Goal: Contribute content: Add original content to the website for others to see

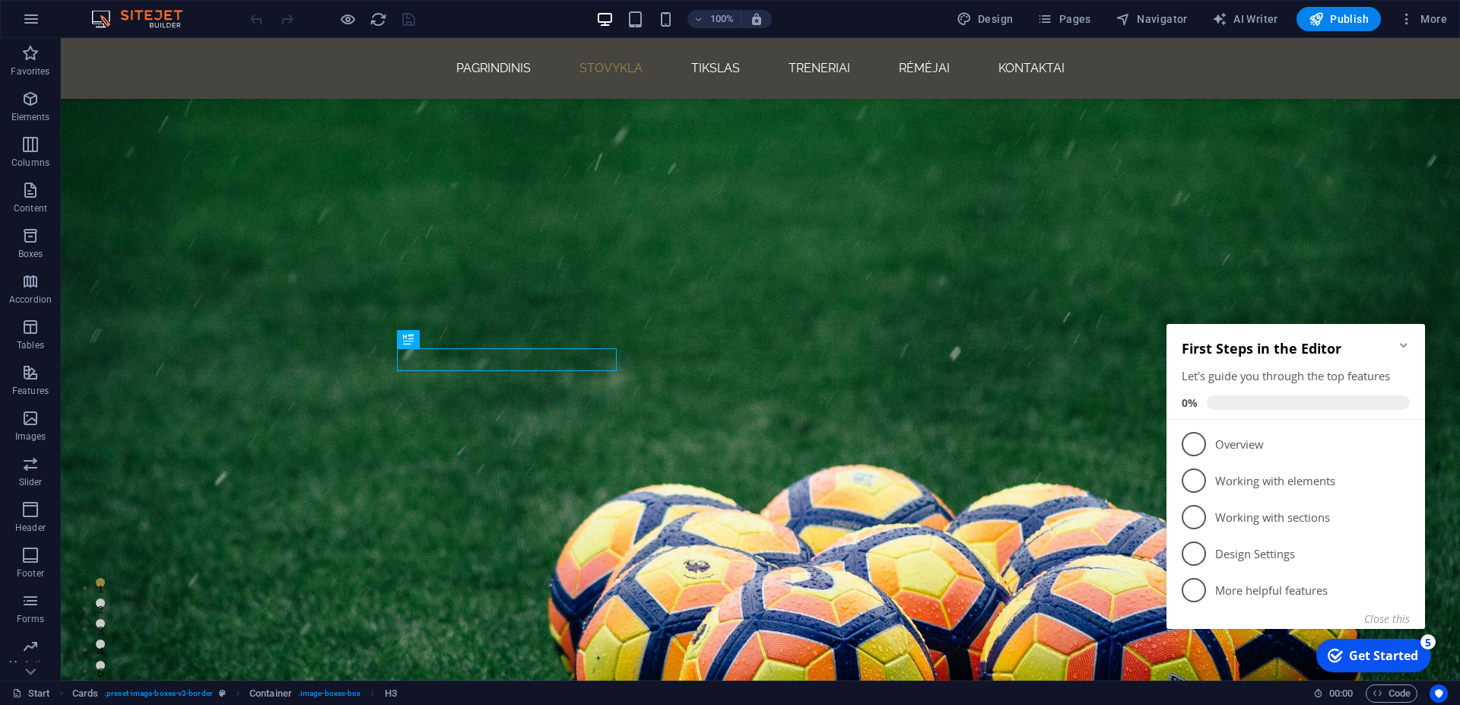
scroll to position [1620, 0]
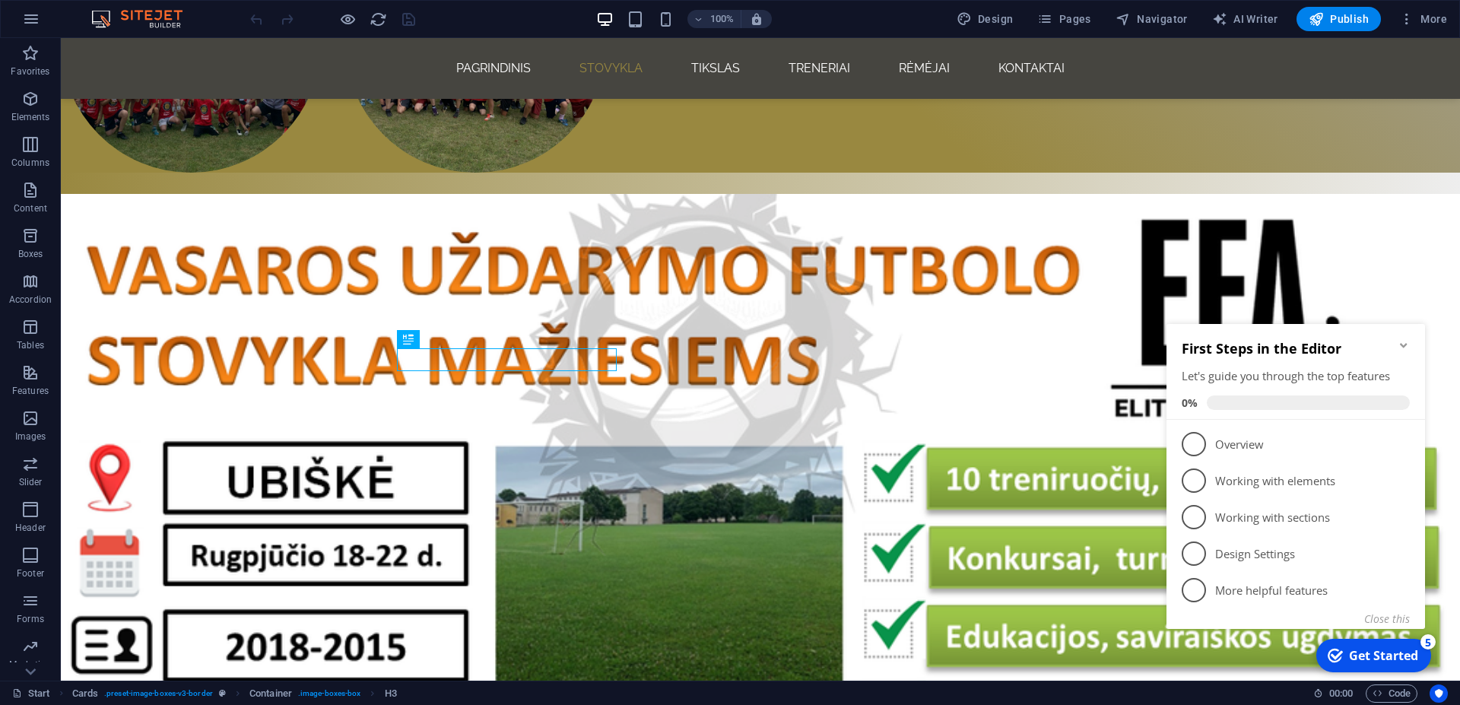
click at [1403, 351] on icon "Minimize checklist" at bounding box center [1404, 345] width 12 height 12
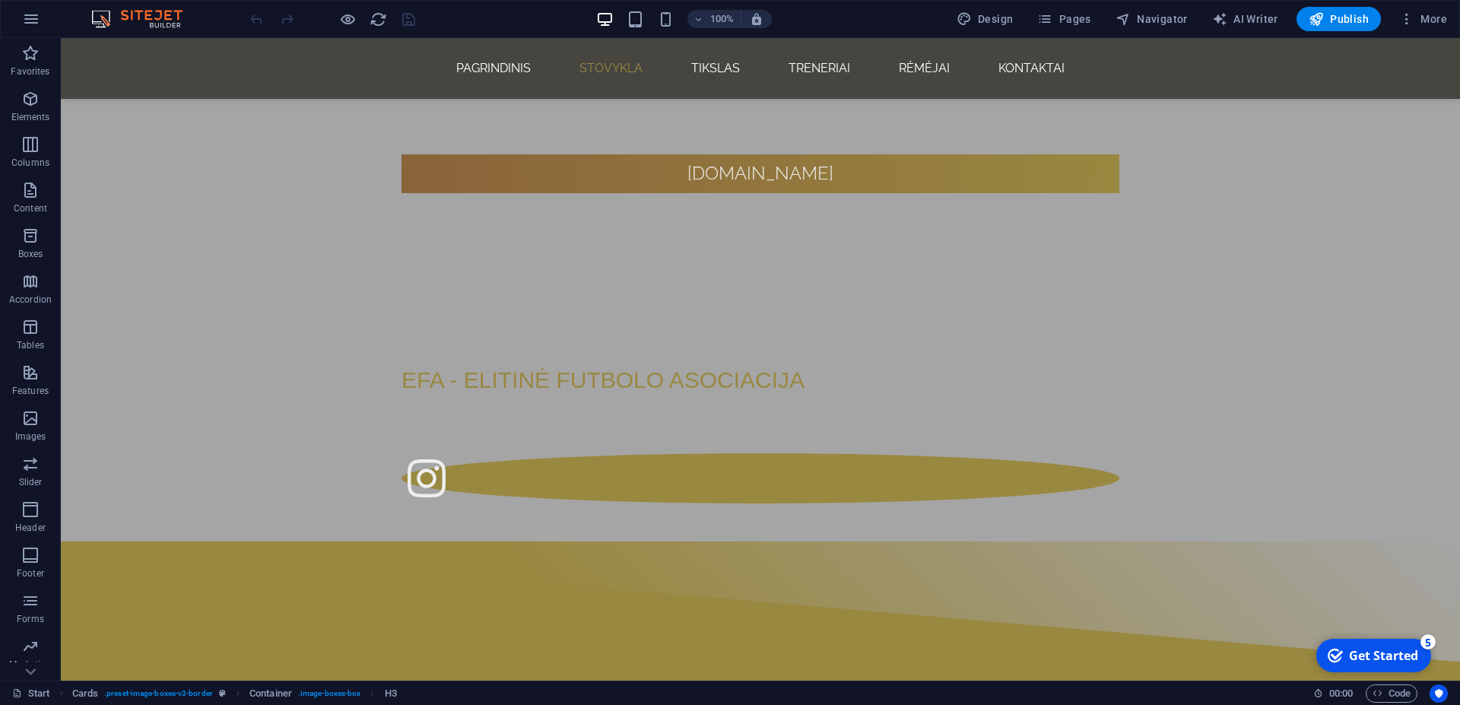
scroll to position [598, 0]
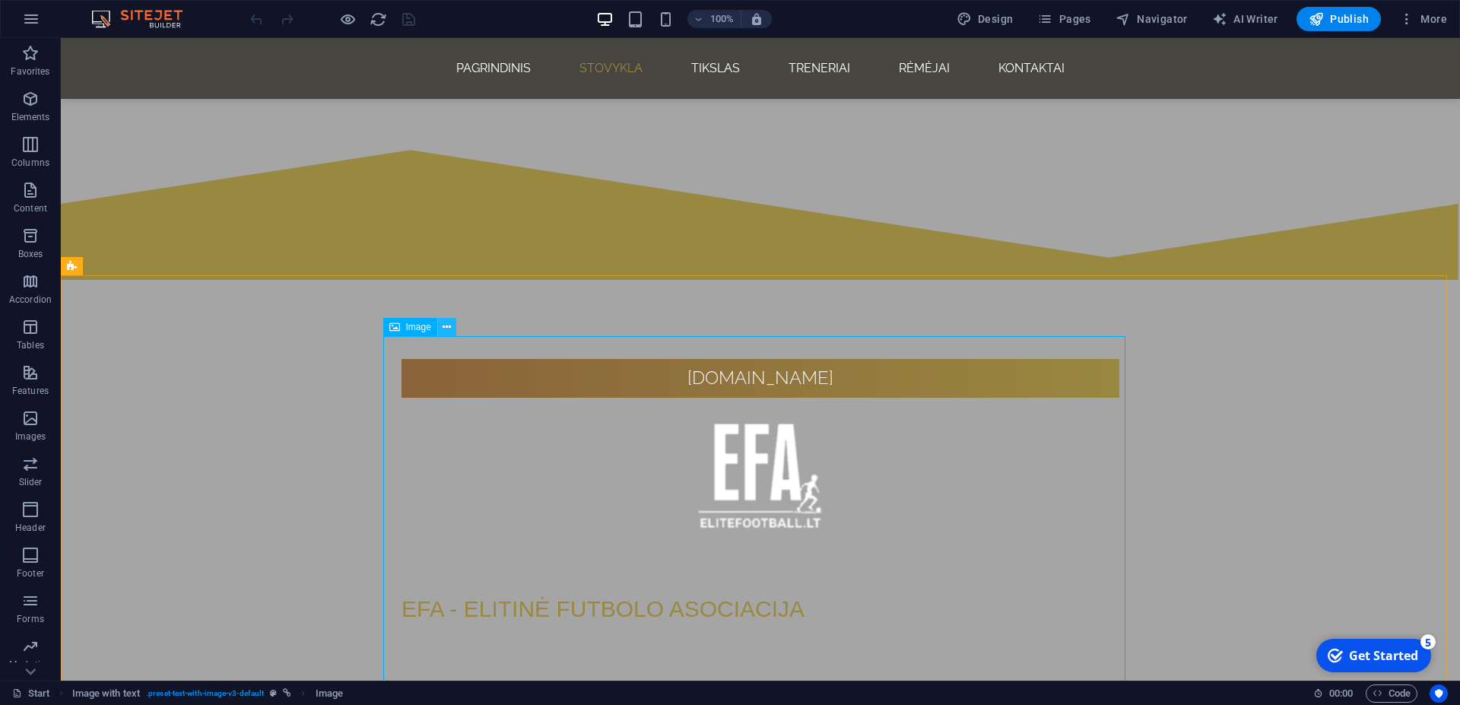
click at [443, 330] on button at bounding box center [447, 327] width 18 height 18
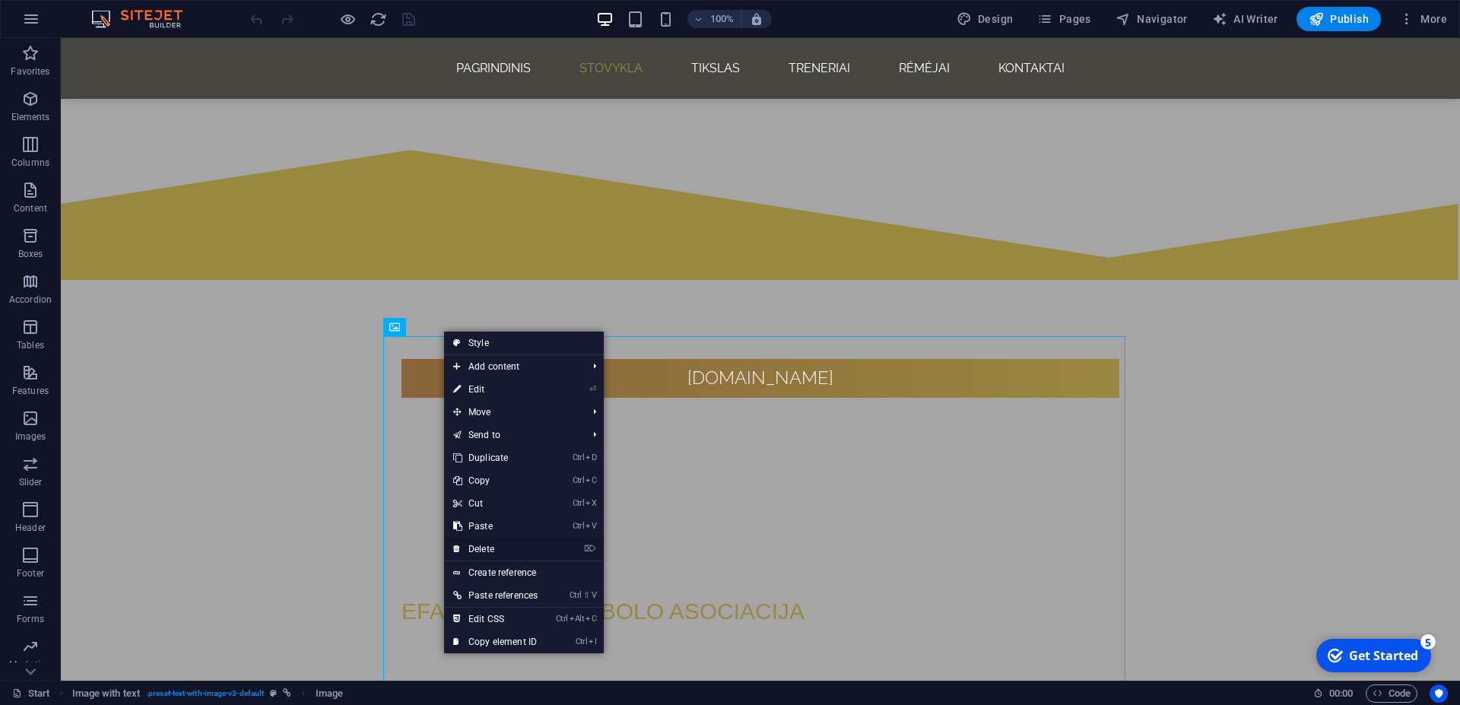
click at [497, 544] on link "⌦ Delete" at bounding box center [495, 549] width 103 height 23
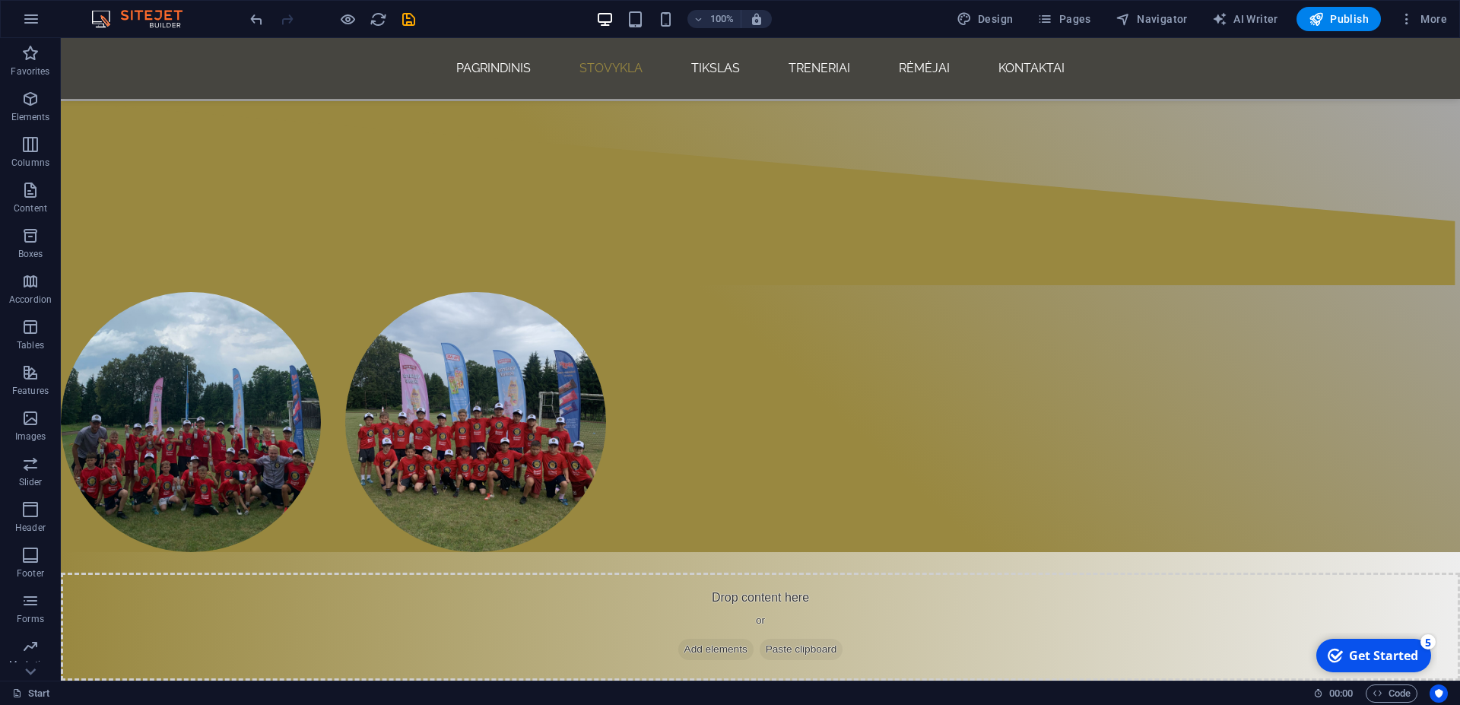
scroll to position [1249, 0]
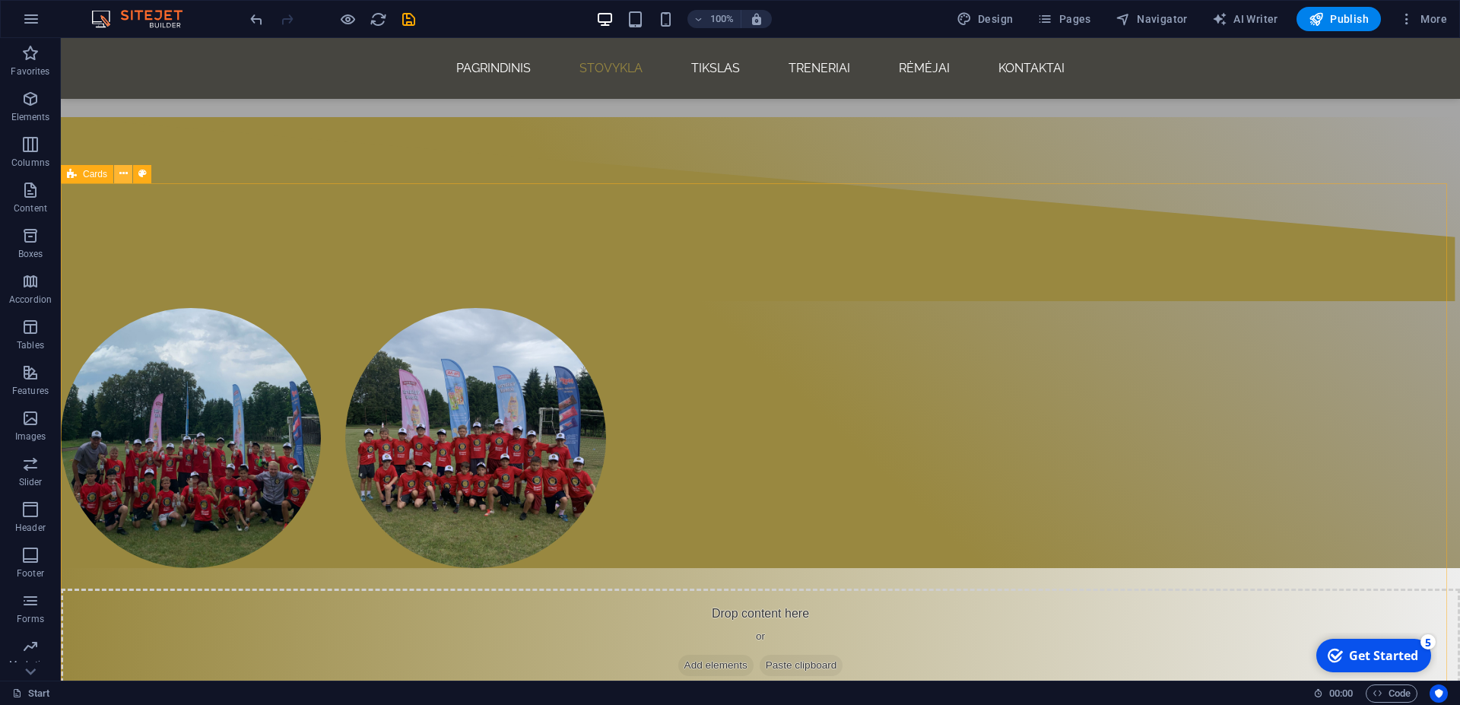
click at [120, 179] on button at bounding box center [123, 174] width 18 height 18
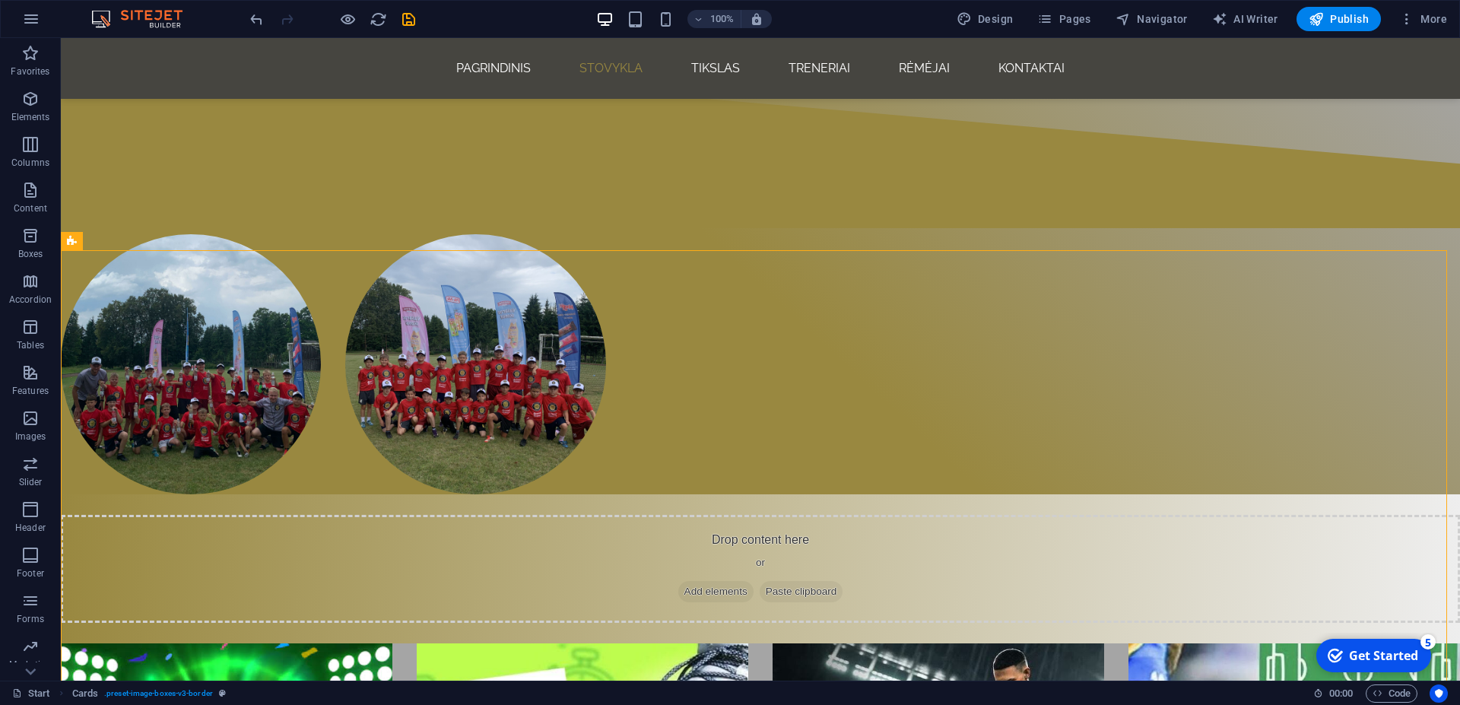
scroll to position [1041, 0]
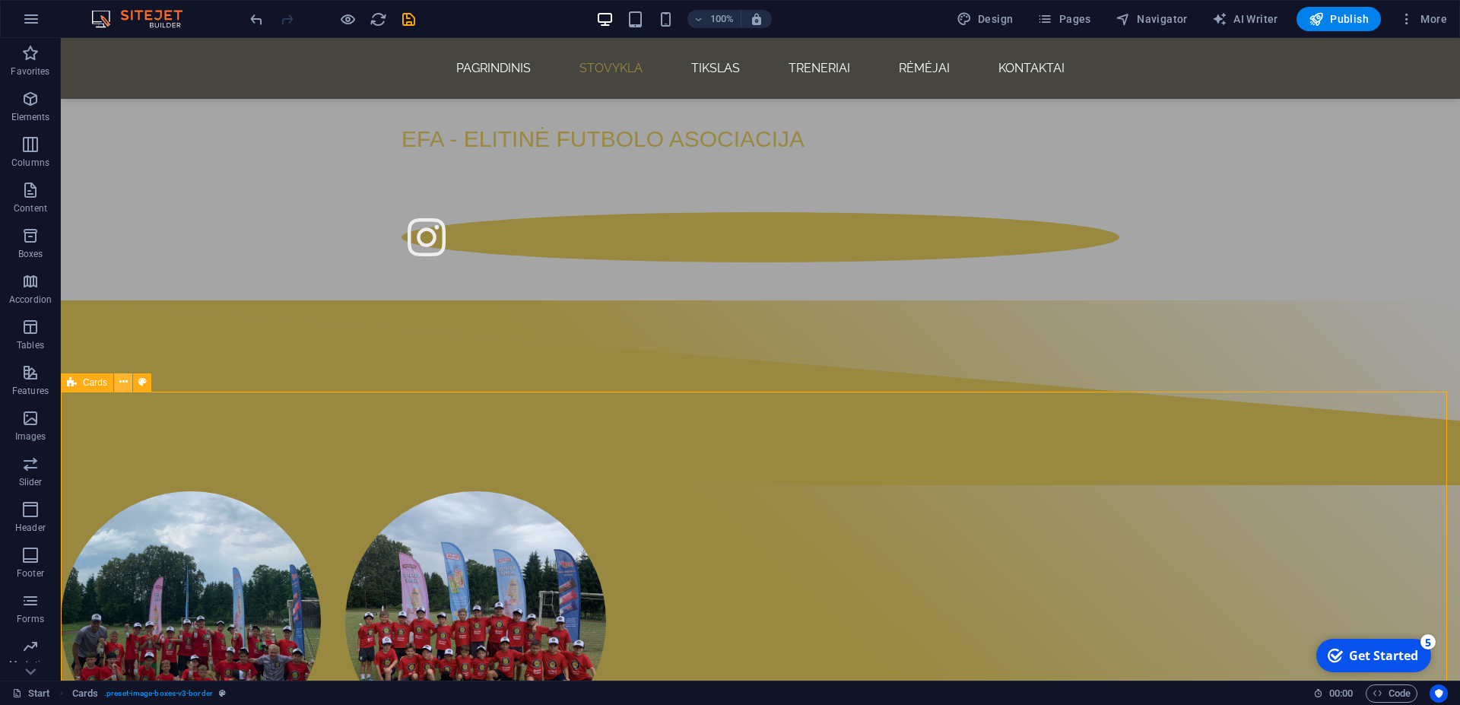
click at [123, 385] on icon at bounding box center [123, 382] width 8 height 16
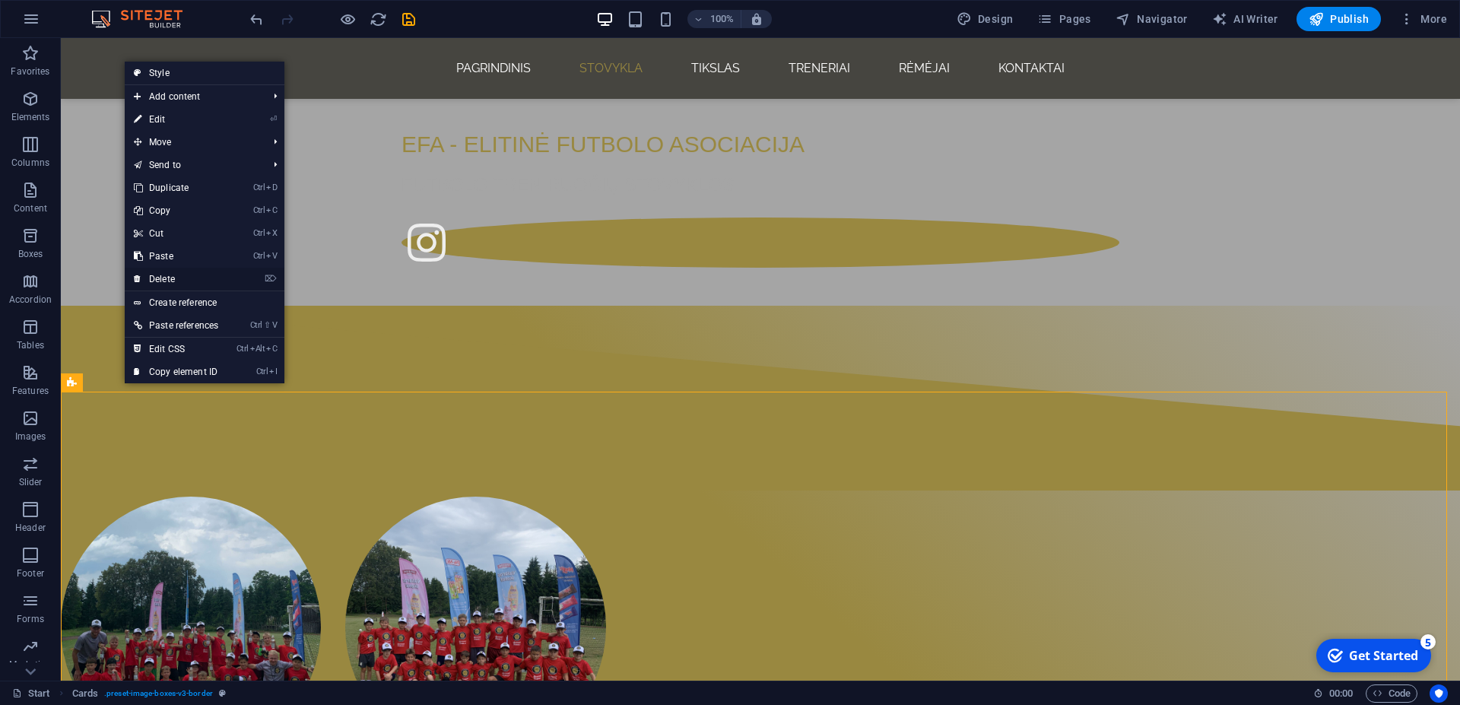
click at [197, 283] on link "⌦ Delete" at bounding box center [176, 279] width 103 height 23
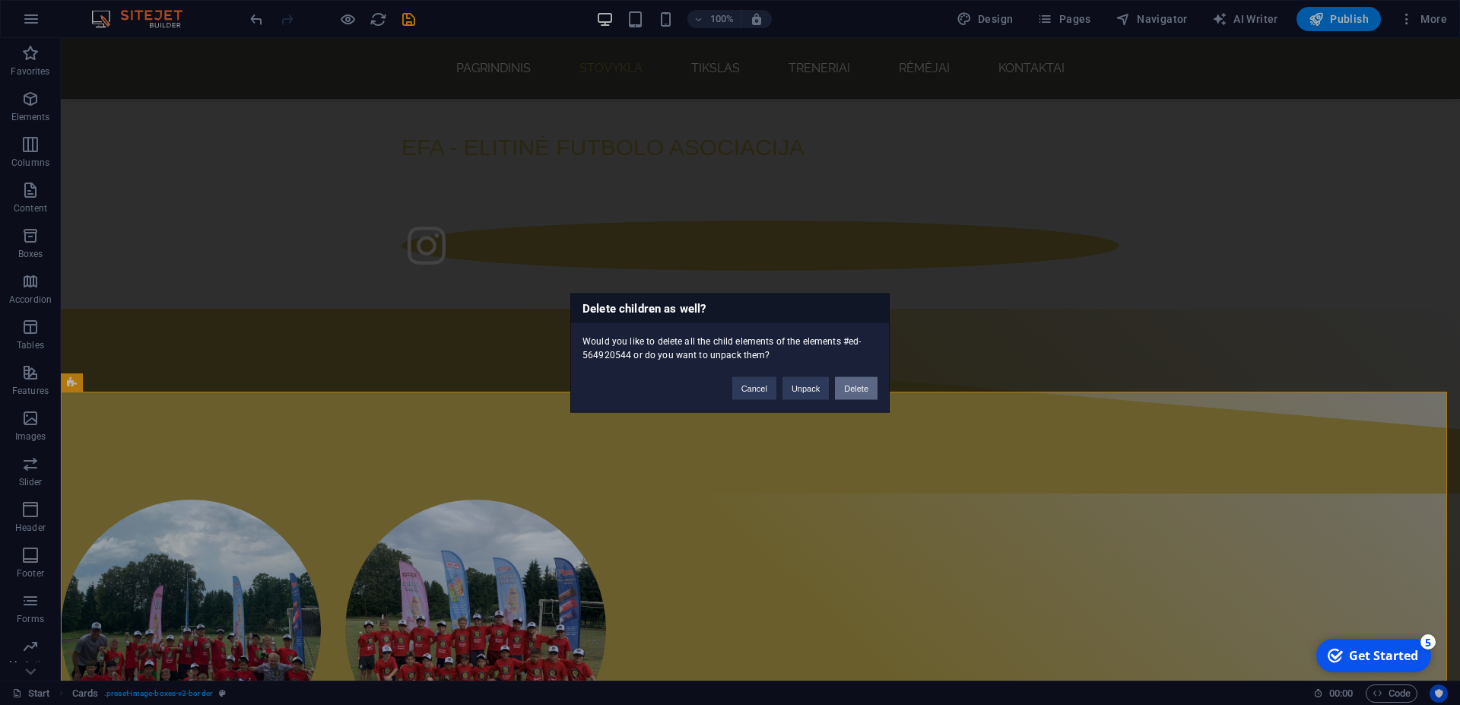
click at [862, 384] on button "Delete" at bounding box center [856, 387] width 43 height 23
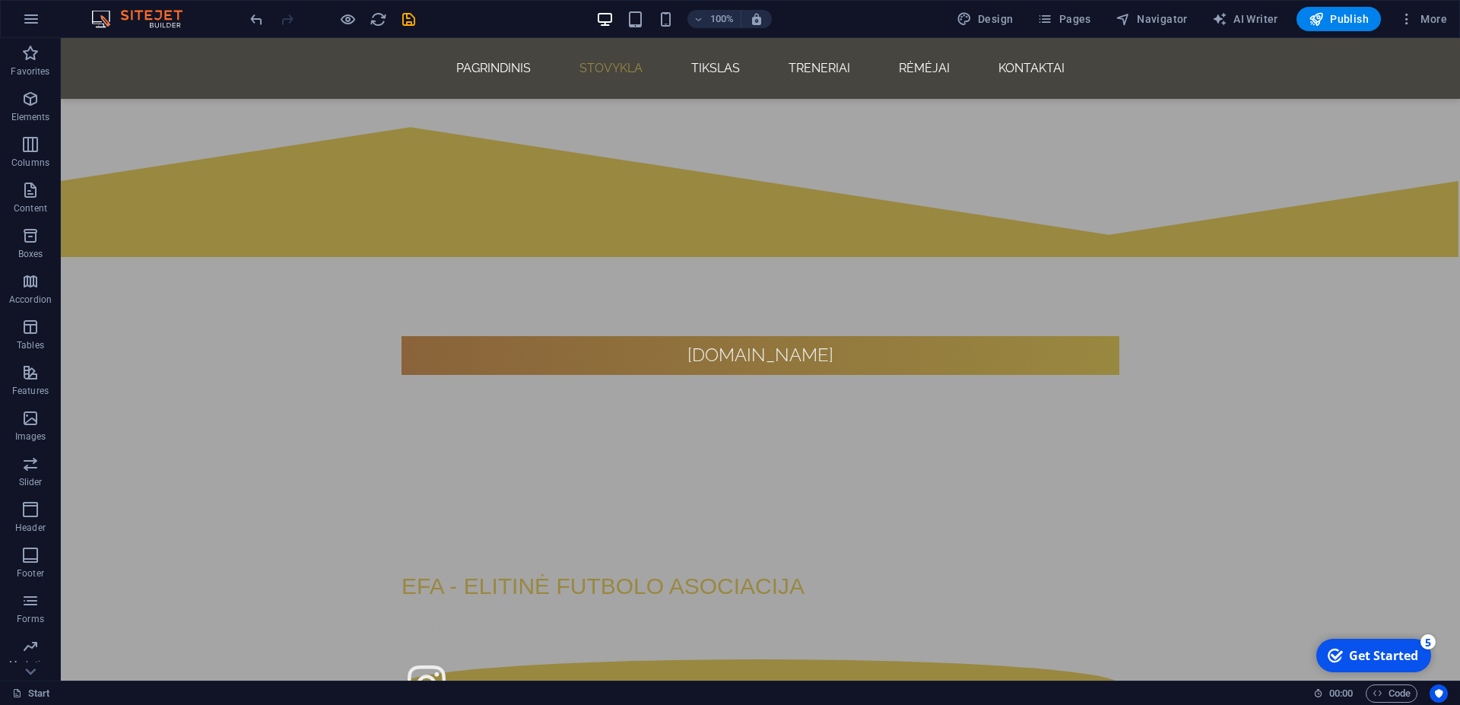
scroll to position [615, 0]
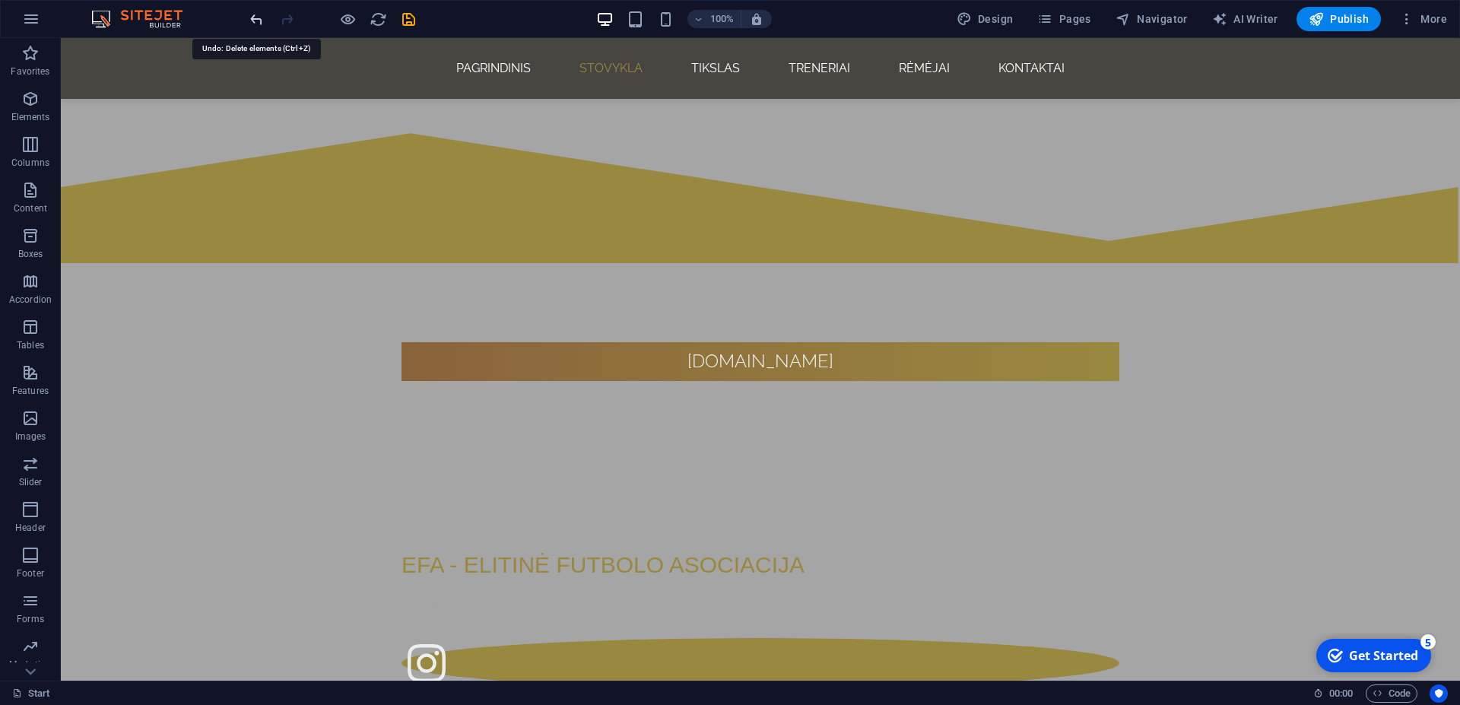
click at [261, 18] on icon "undo" at bounding box center [256, 19] width 17 height 17
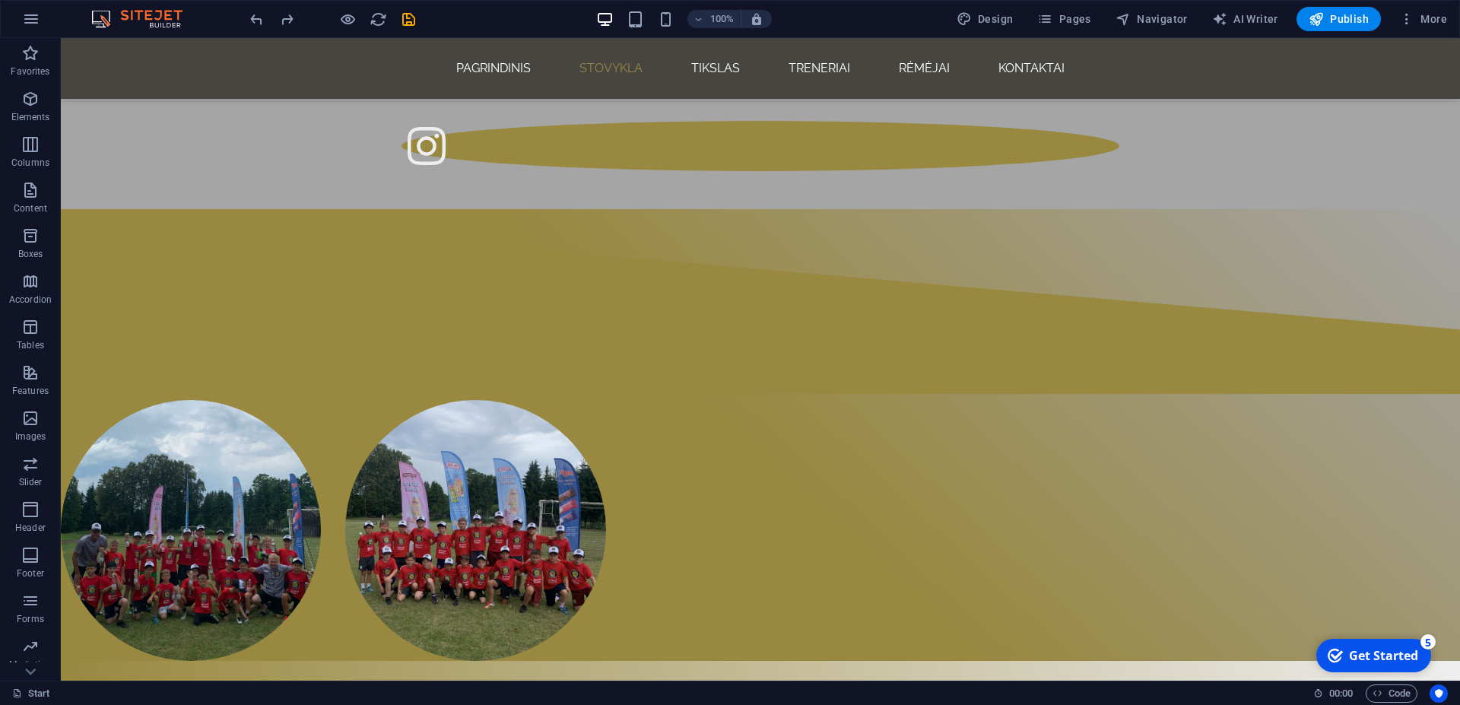
scroll to position [1122, 0]
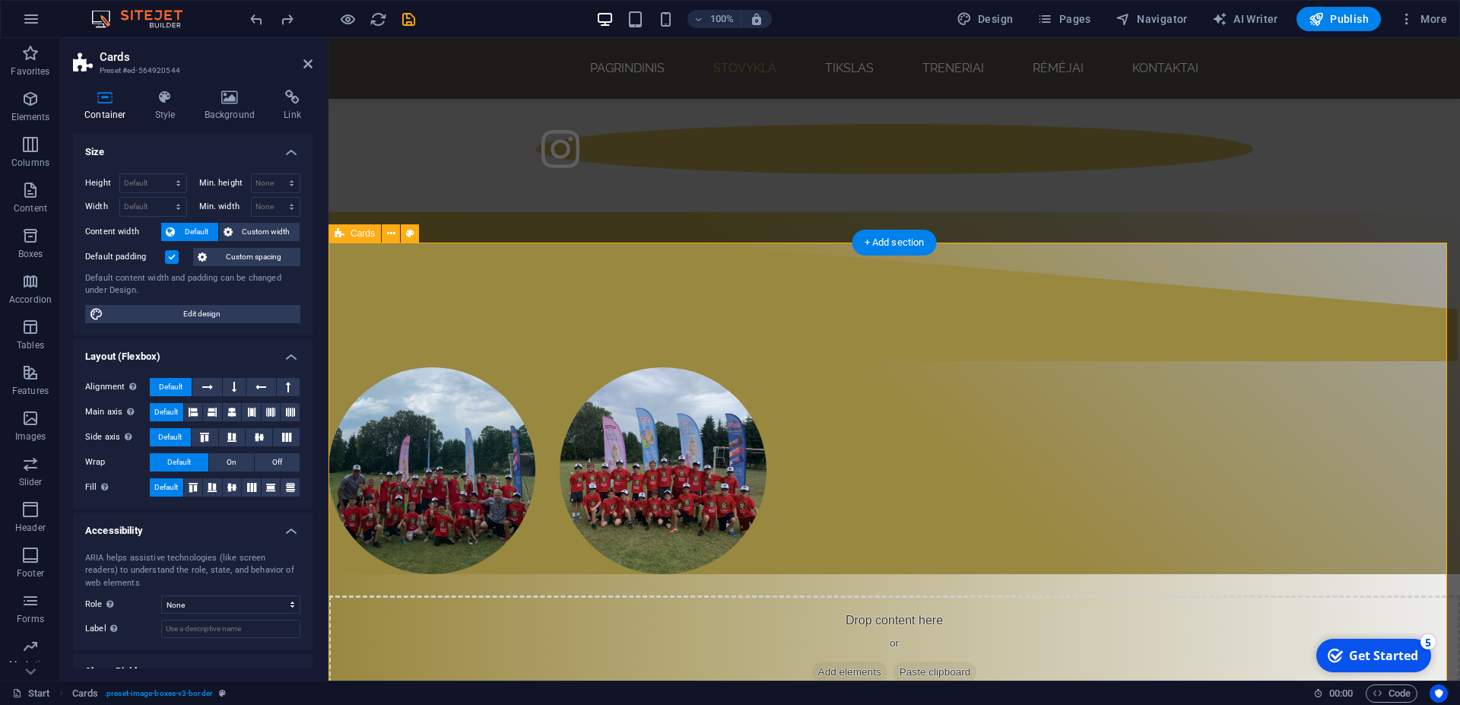
scroll to position [1068, 0]
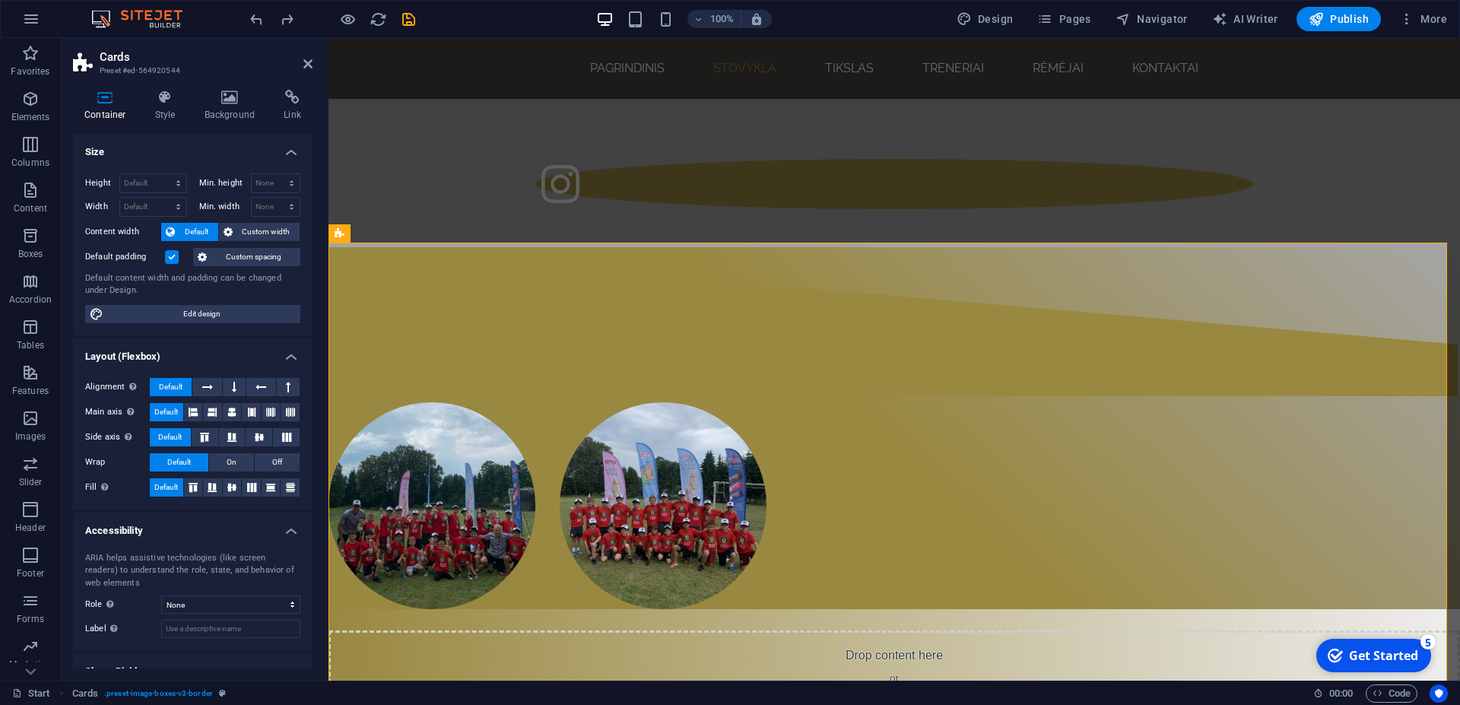
click at [301, 62] on h2 "Cards" at bounding box center [206, 57] width 213 height 14
click at [306, 62] on icon at bounding box center [307, 64] width 9 height 12
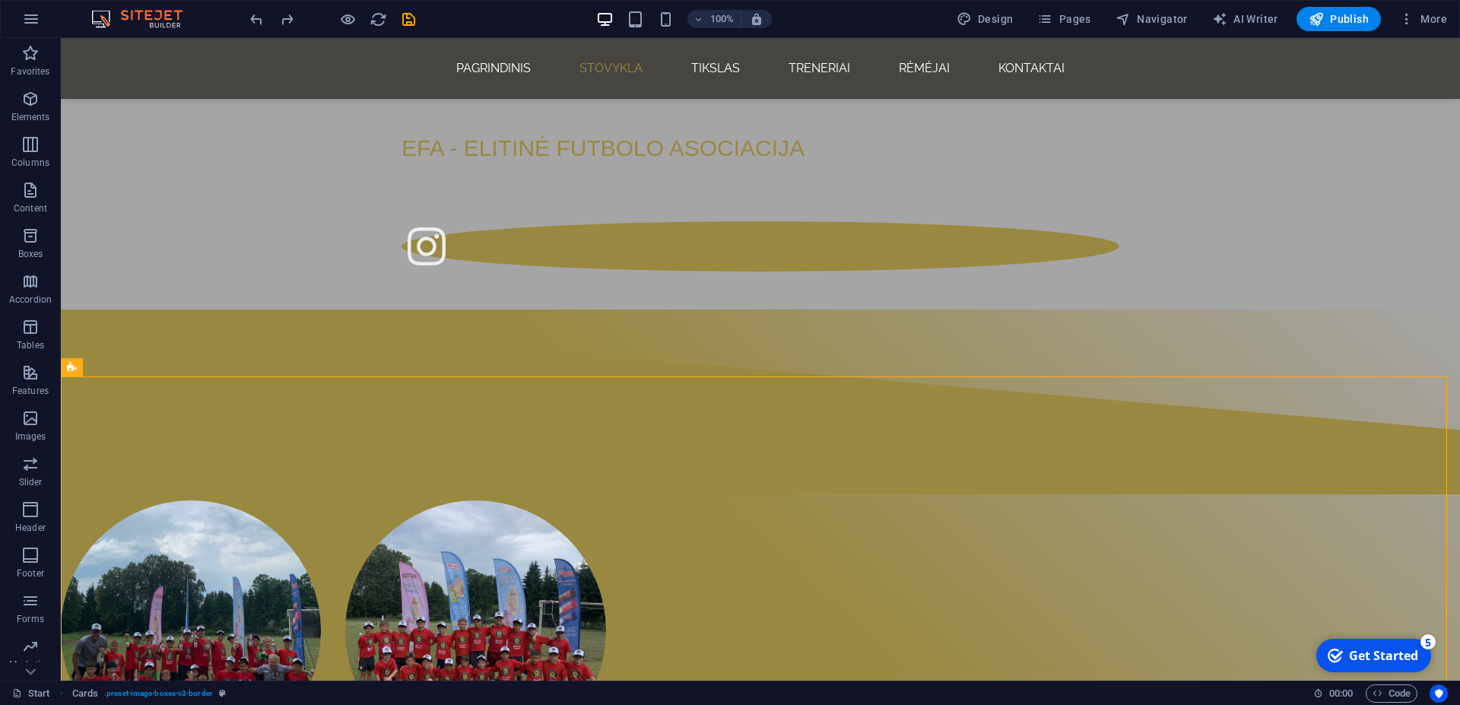
scroll to position [1055, 0]
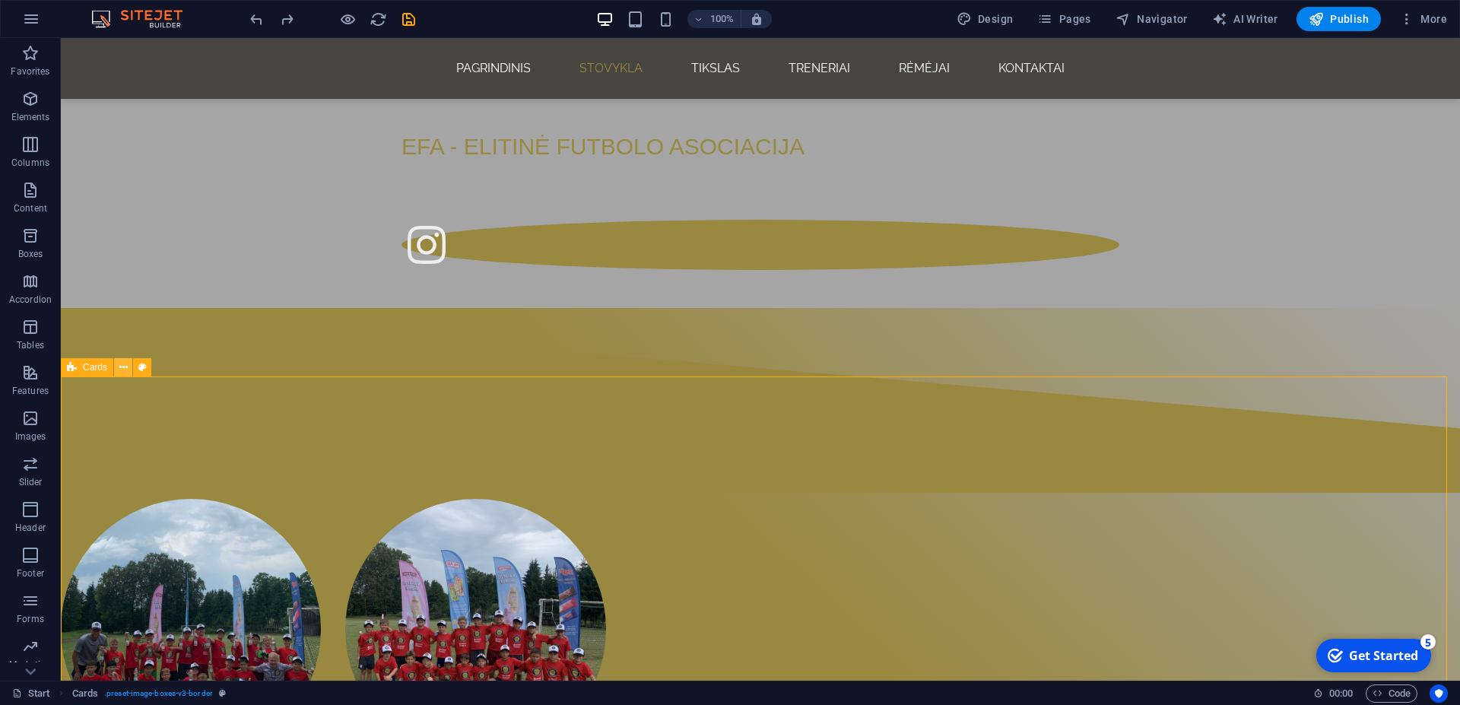
click at [120, 373] on button at bounding box center [123, 367] width 18 height 18
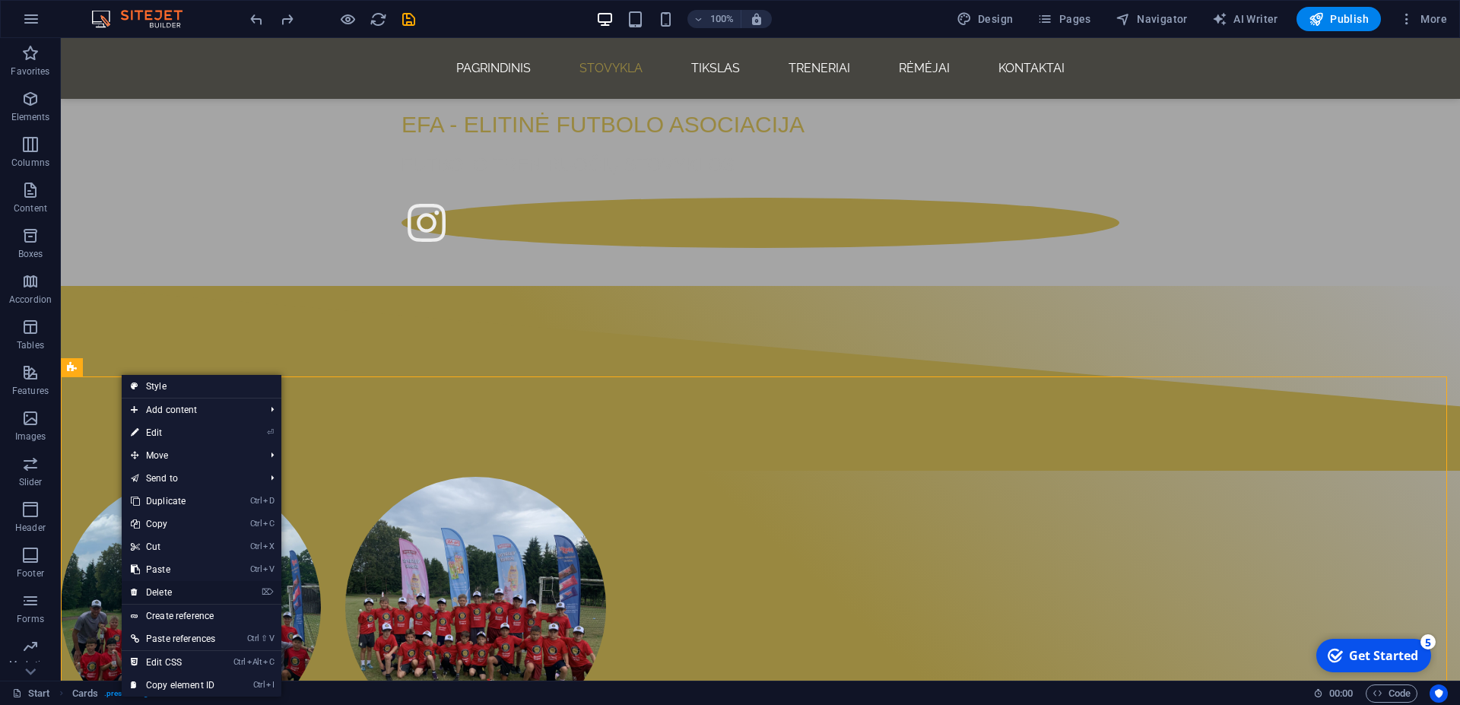
click at [207, 585] on link "⌦ Delete" at bounding box center [173, 592] width 103 height 23
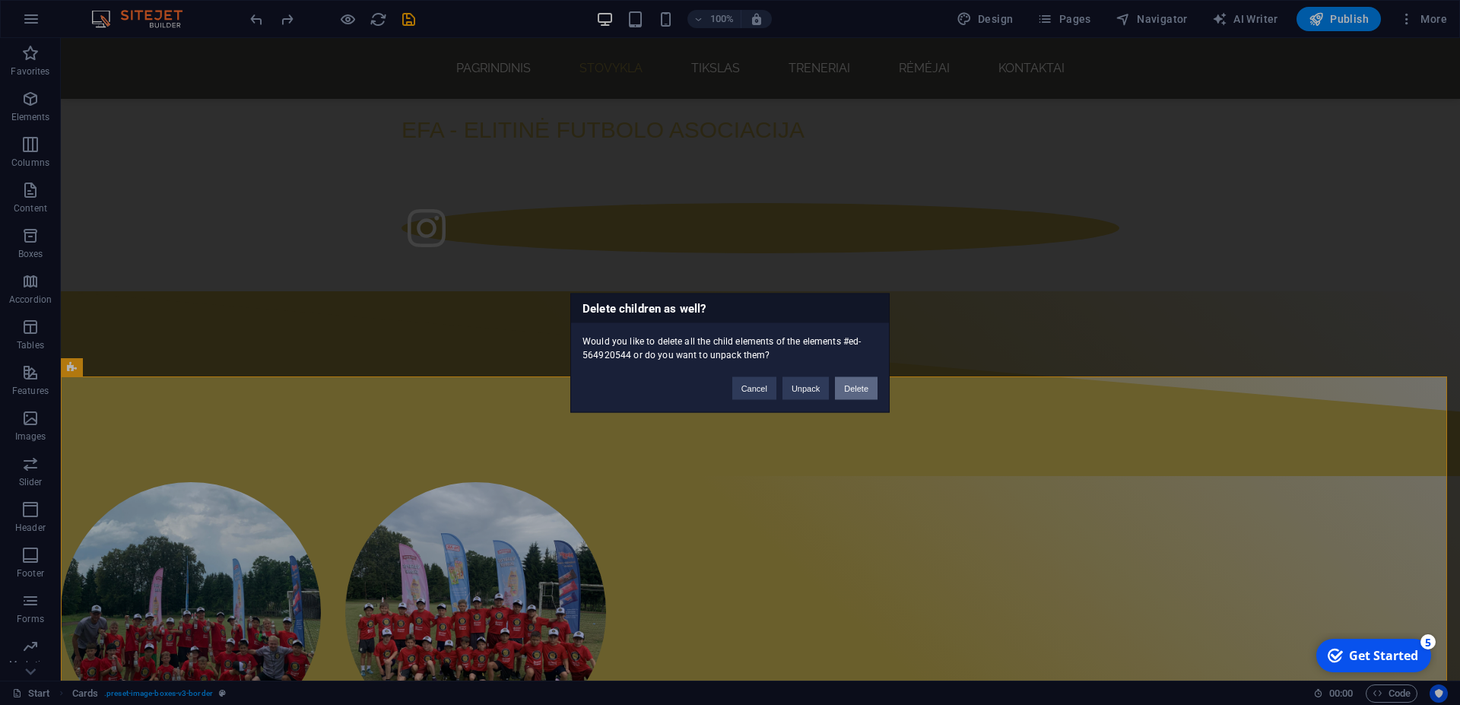
click at [868, 393] on button "Delete" at bounding box center [856, 387] width 43 height 23
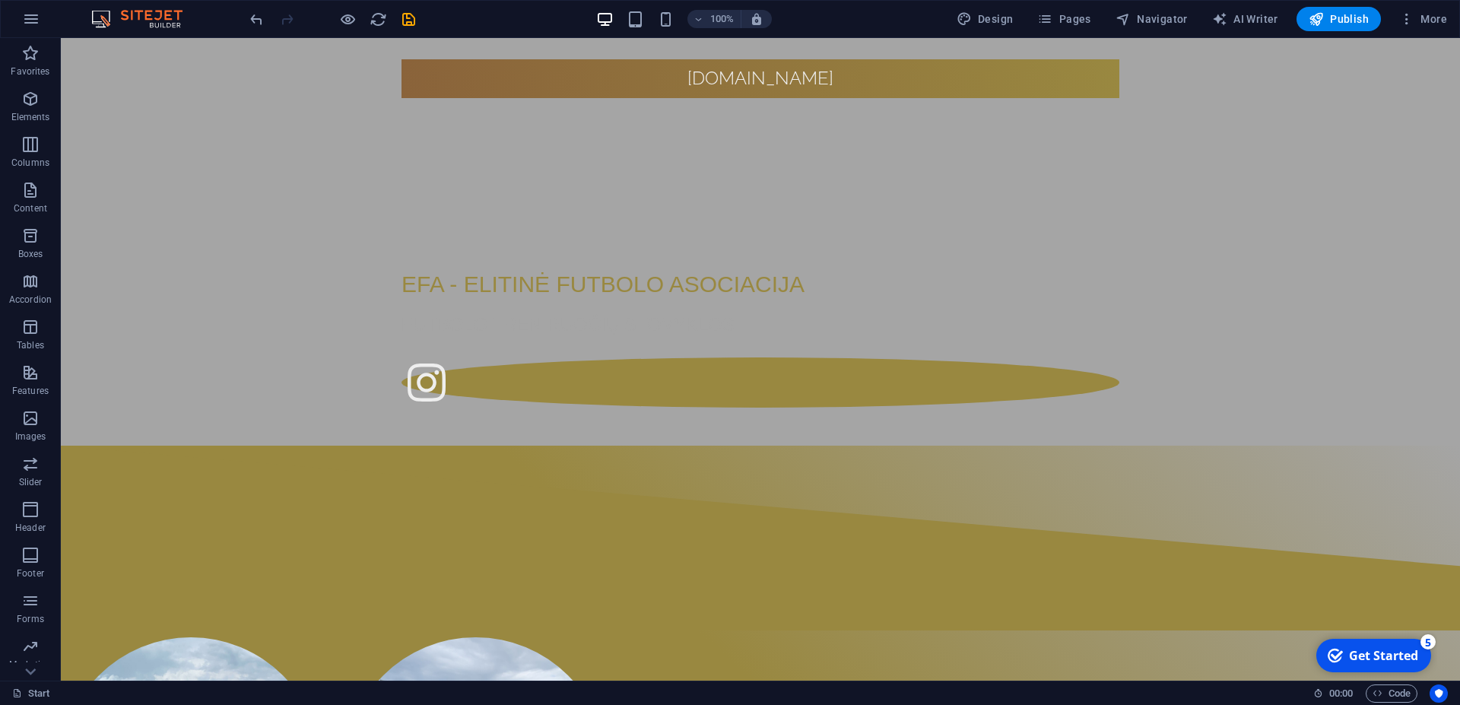
scroll to position [0, 0]
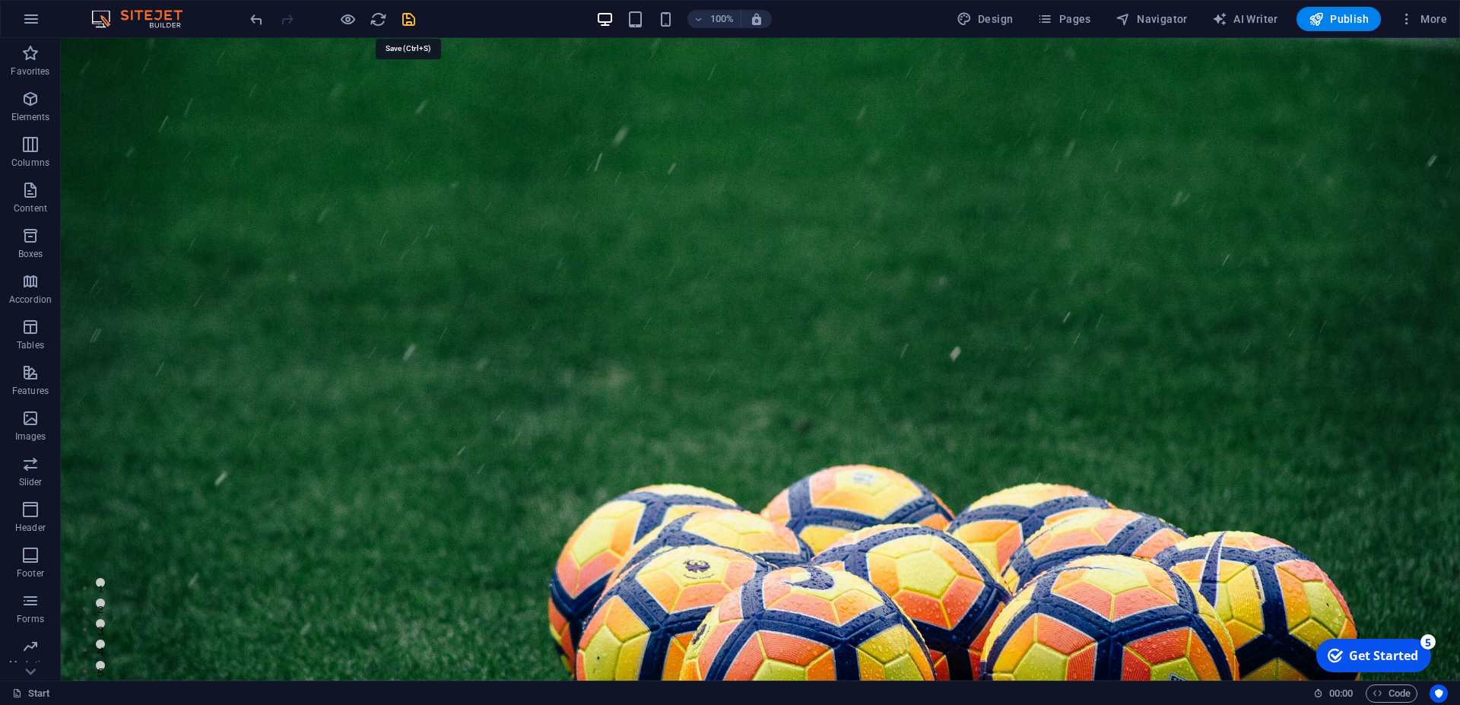
click at [405, 15] on icon "save" at bounding box center [408, 19] width 17 height 17
click at [1338, 17] on span "Publish" at bounding box center [1339, 18] width 60 height 15
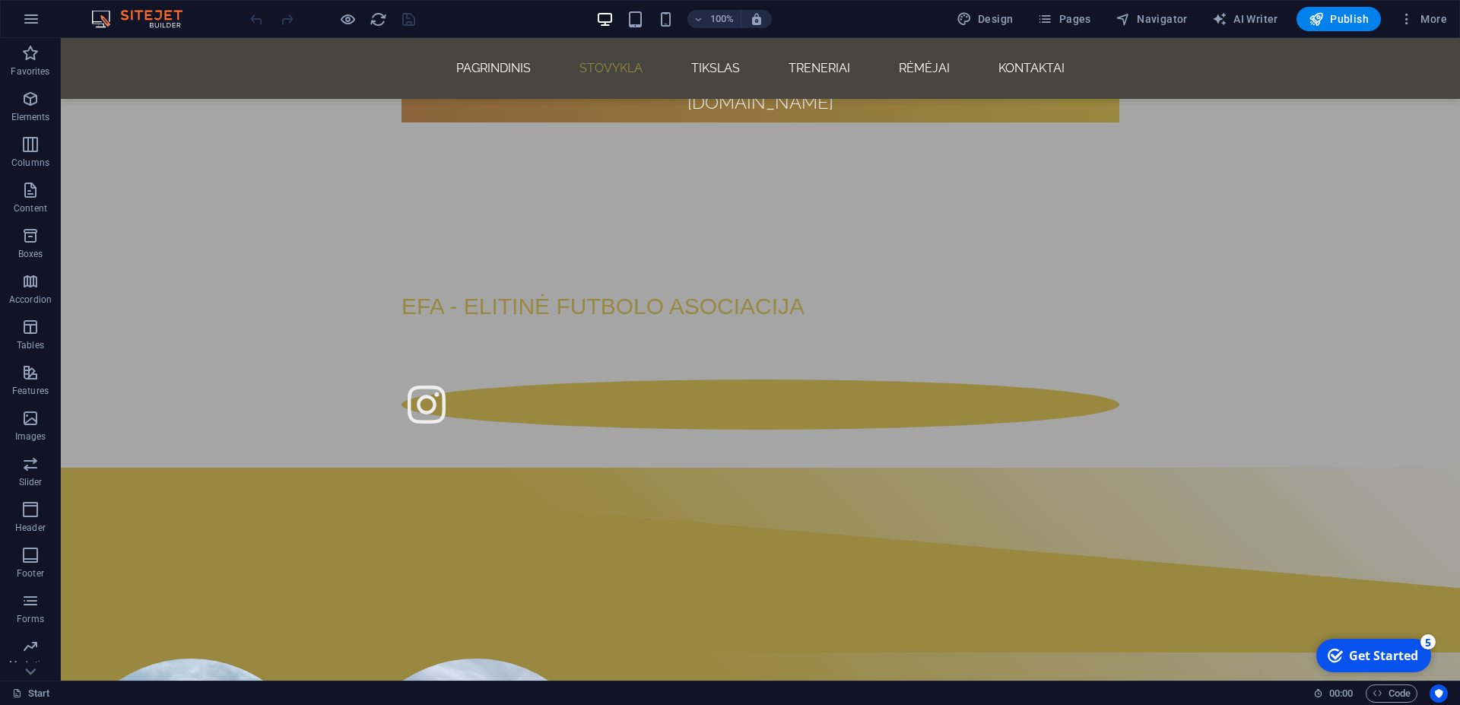
scroll to position [843, 0]
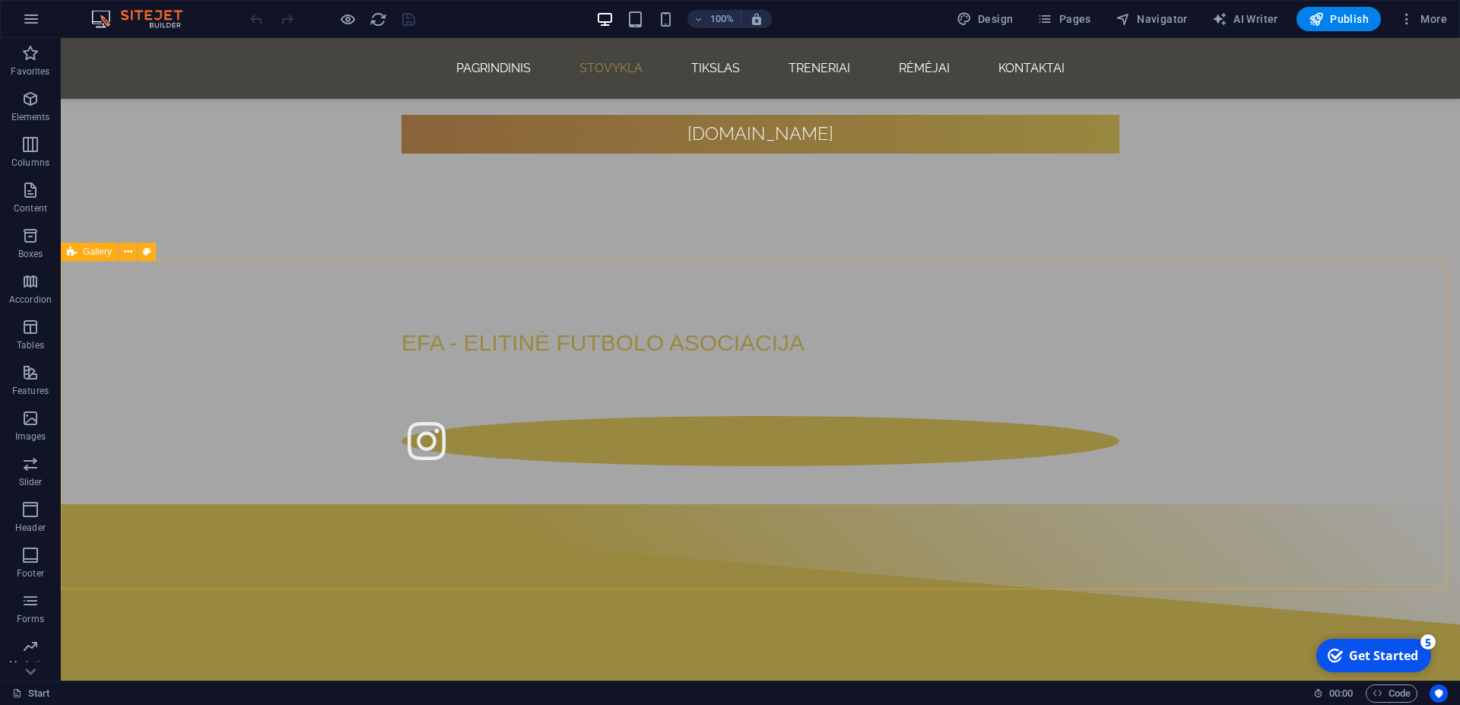
click at [78, 255] on div "Gallery" at bounding box center [89, 252] width 57 height 18
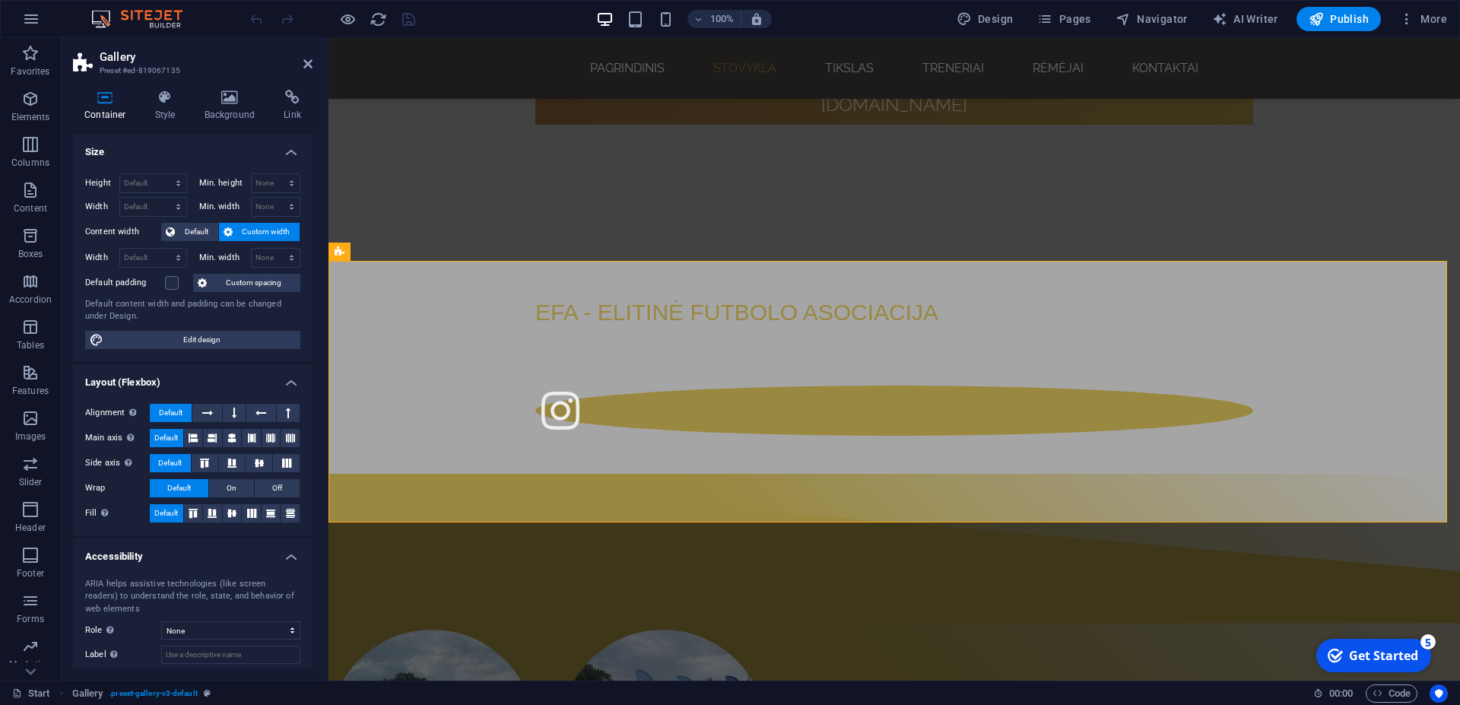
scroll to position [789, 0]
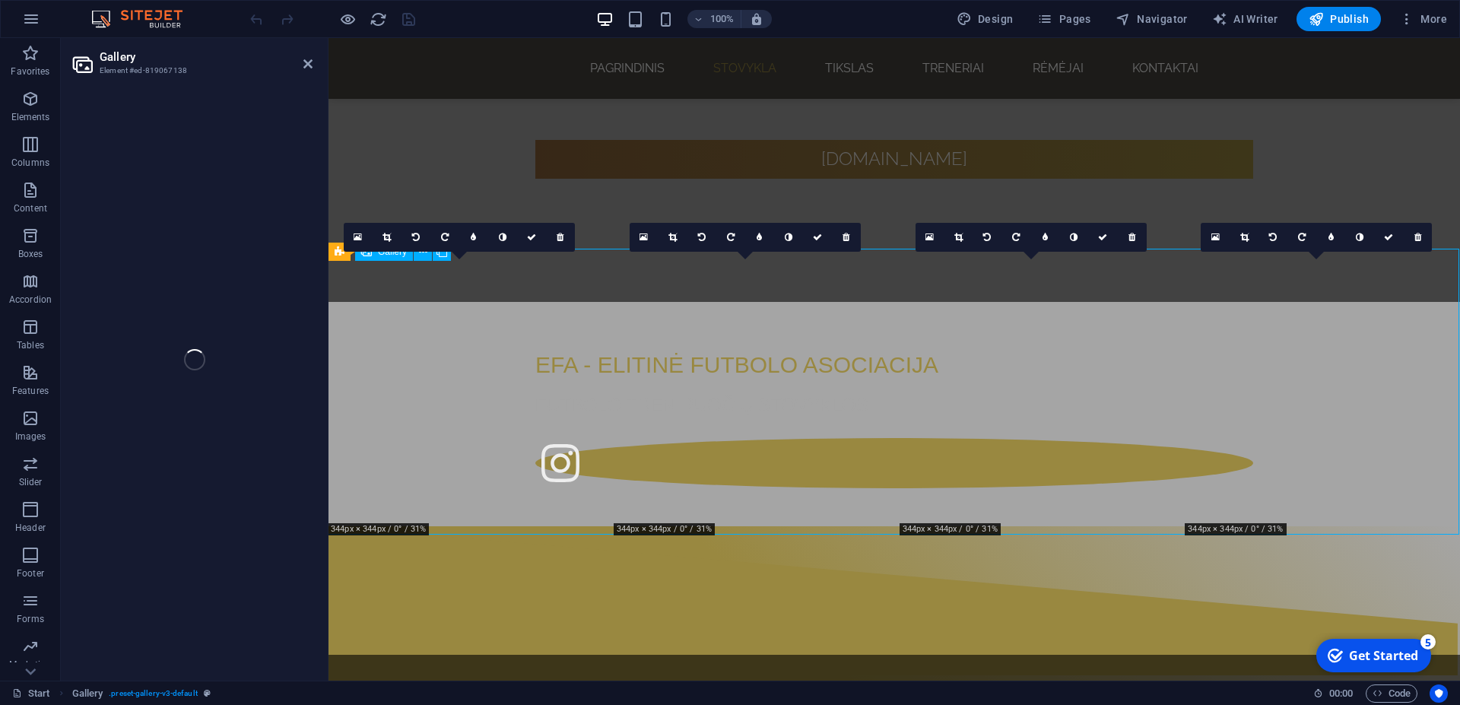
select select "4"
select select "px"
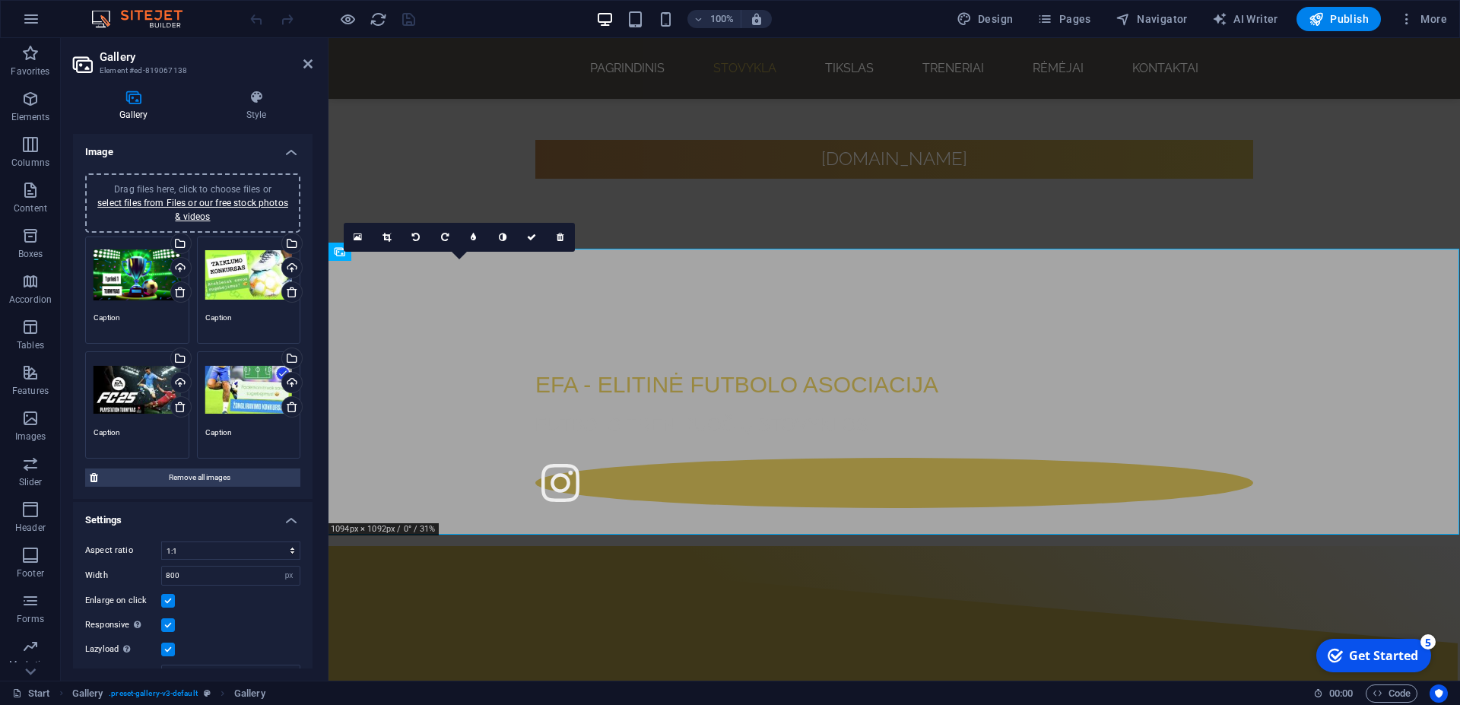
click at [134, 317] on textarea "Caption" at bounding box center [137, 323] width 87 height 23
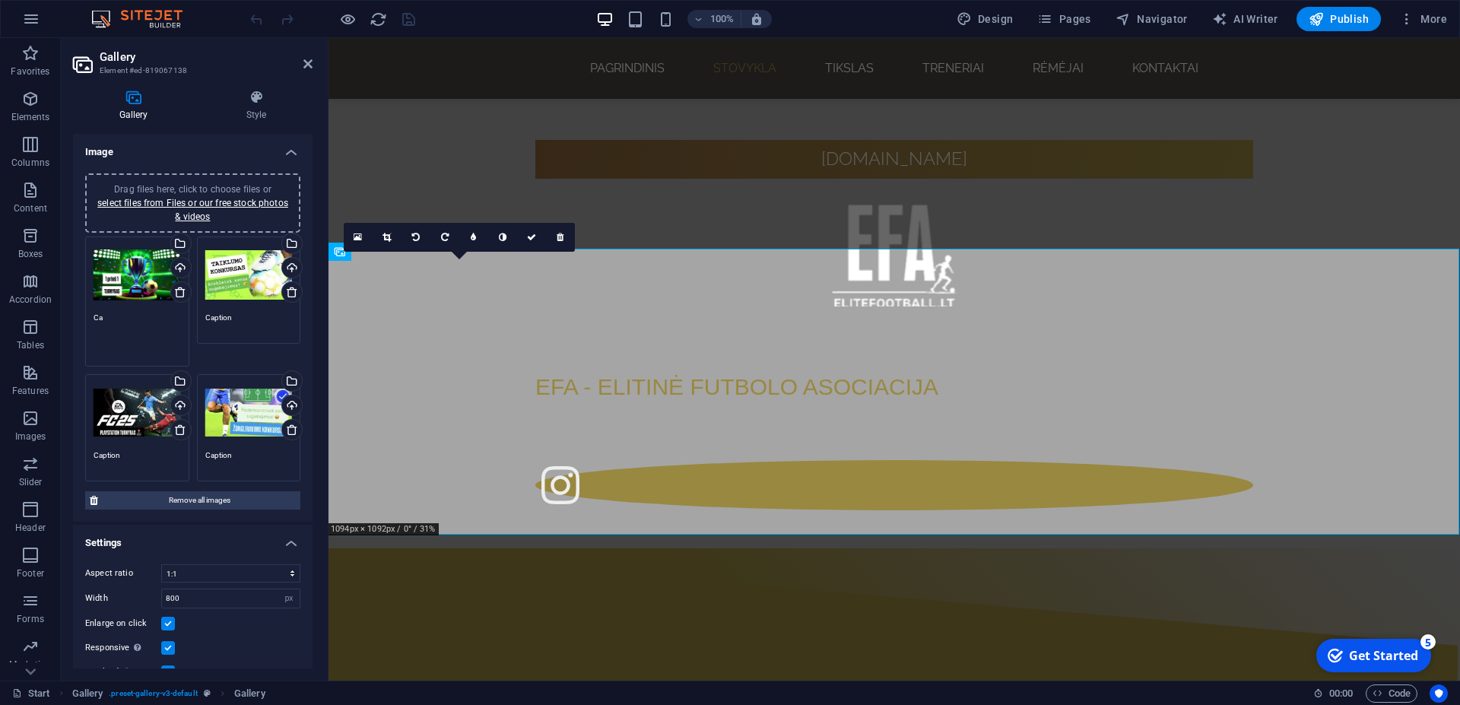
type textarea "C"
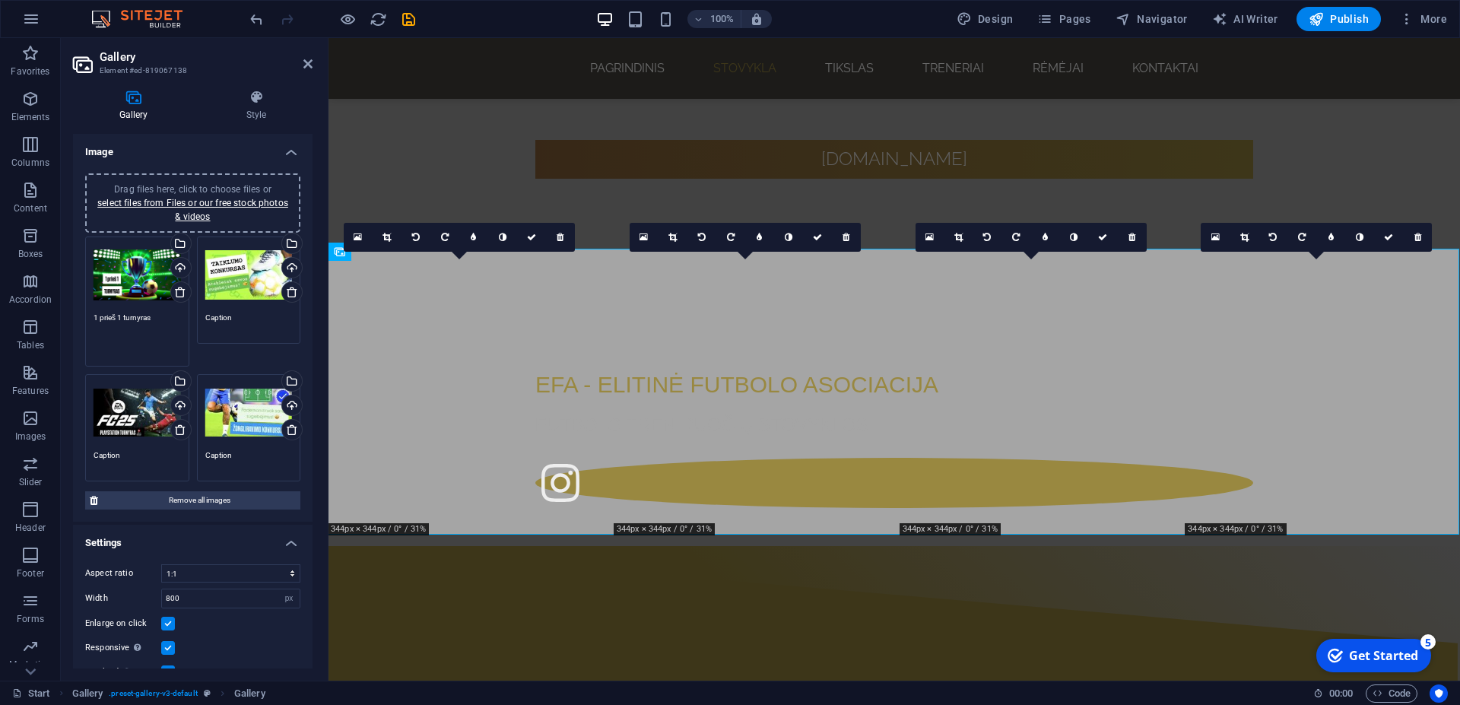
type textarea "1 prieš 1 turnyras"
click at [257, 318] on textarea "Caption" at bounding box center [248, 335] width 87 height 46
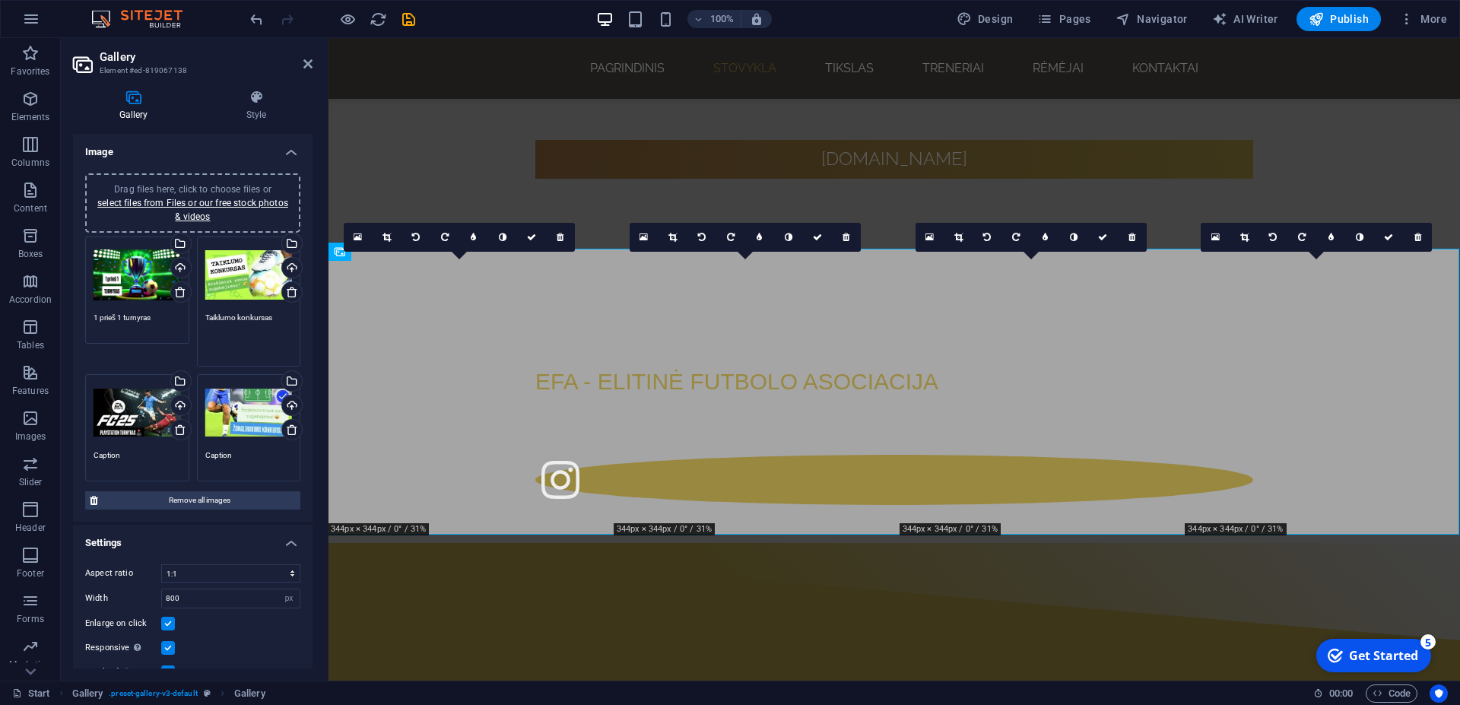
type textarea "Taiklumo konkursas"
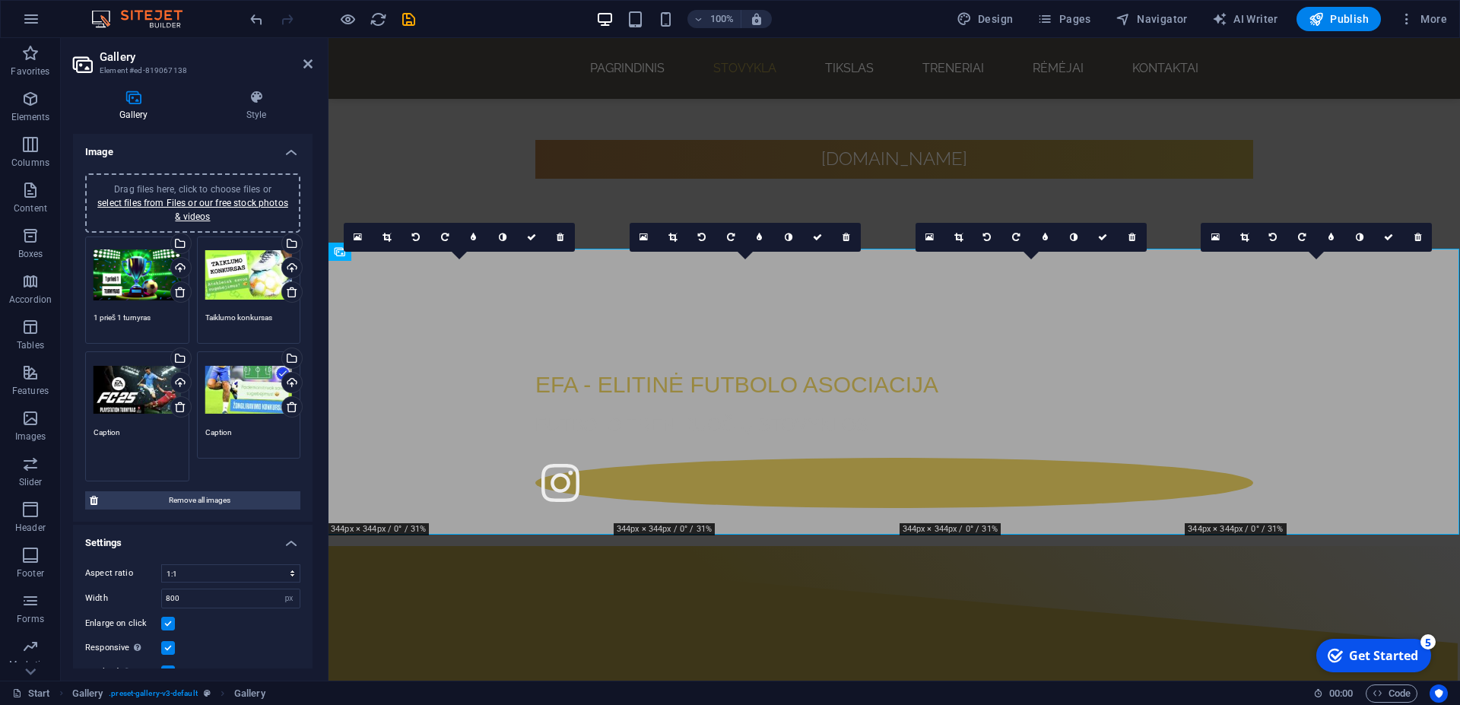
click at [159, 465] on textarea "Caption" at bounding box center [137, 450] width 87 height 46
type textarea "FC 26 turnyras"
click at [257, 446] on textarea "Caption" at bounding box center [248, 450] width 87 height 46
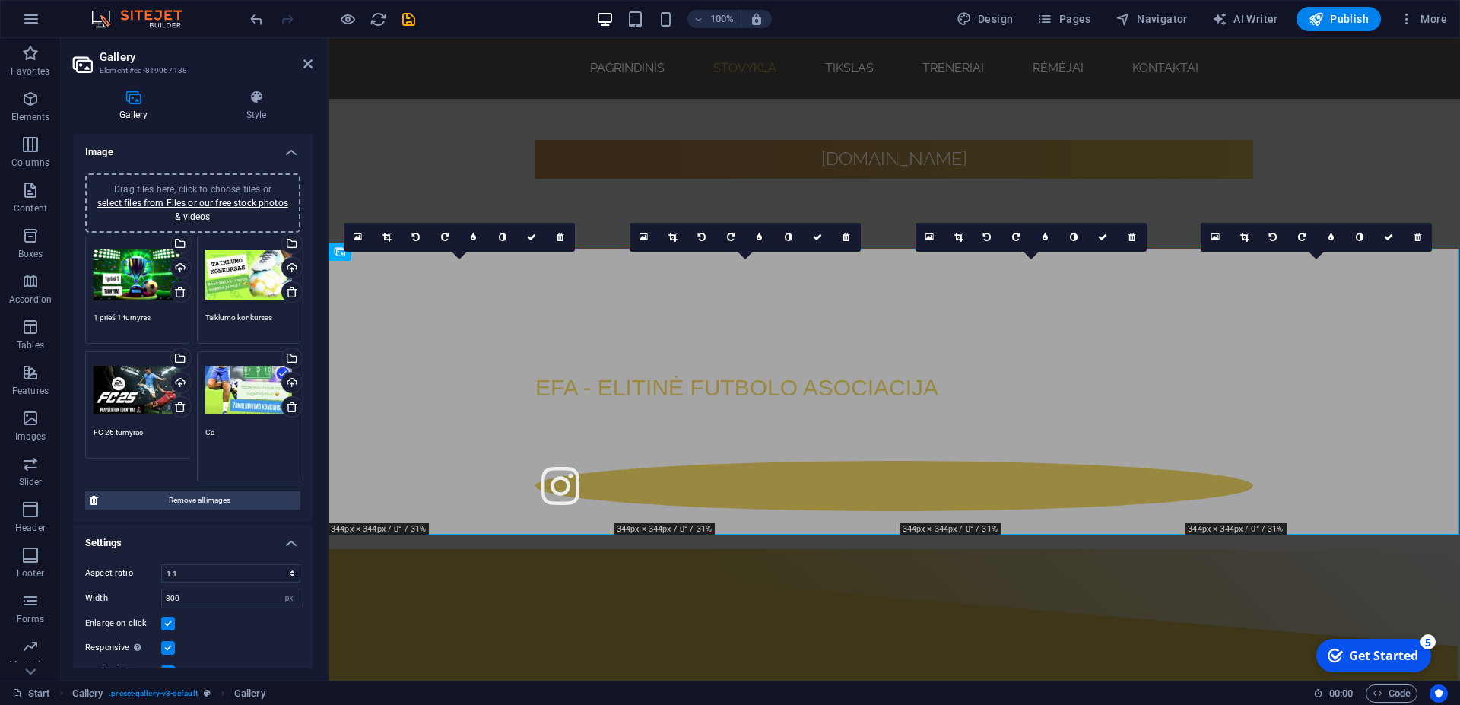
type textarea "C"
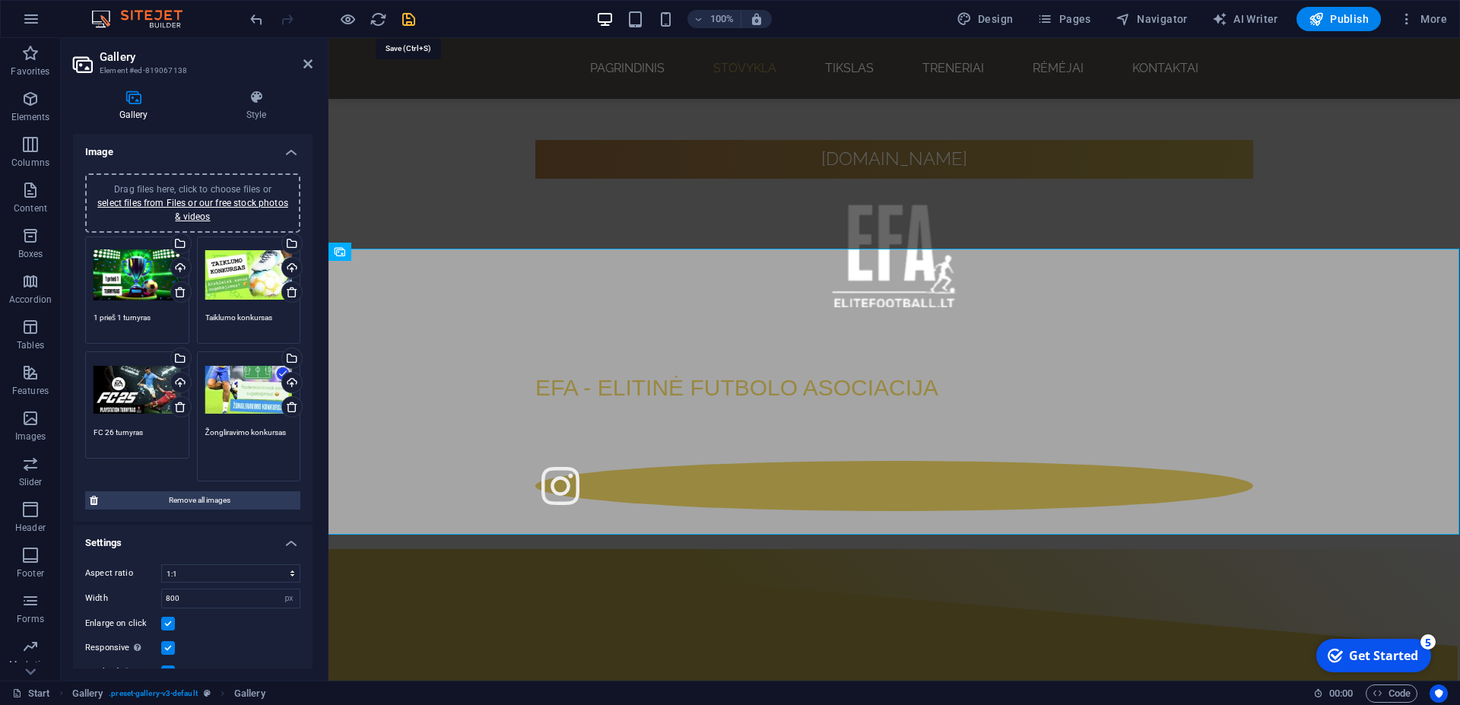
type textarea "Žongliravimo konkursas"
click at [405, 22] on icon "save" at bounding box center [408, 19] width 17 height 17
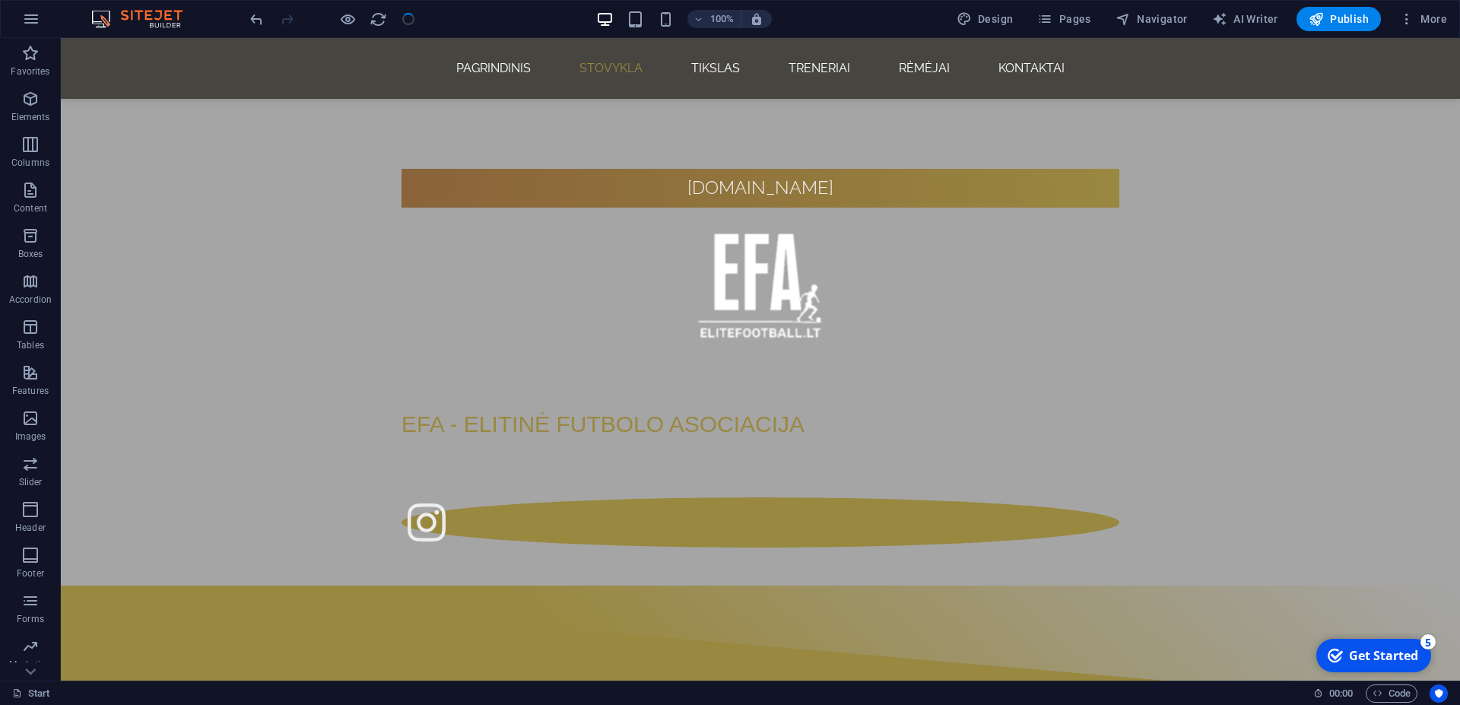
scroll to position [843, 0]
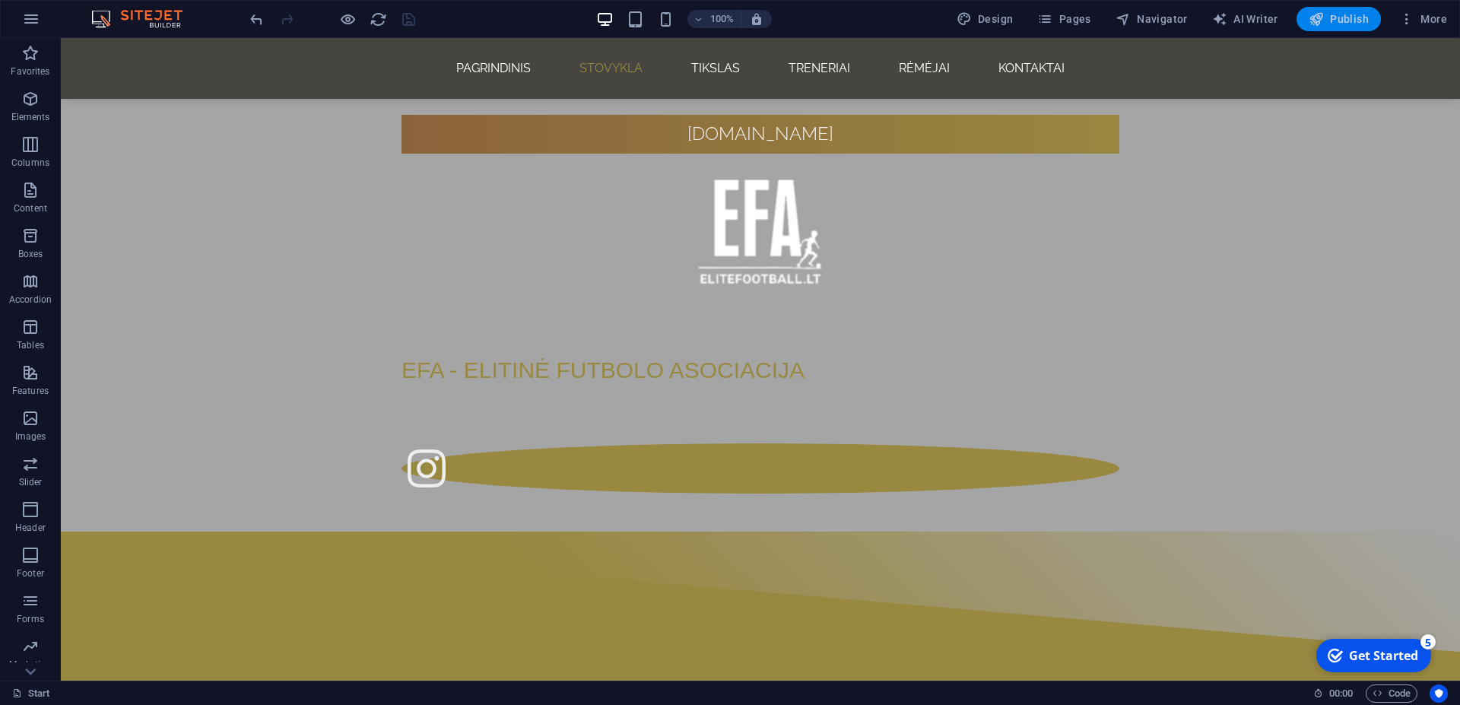
click at [1342, 11] on span "Publish" at bounding box center [1339, 18] width 60 height 15
